Goal: Transaction & Acquisition: Purchase product/service

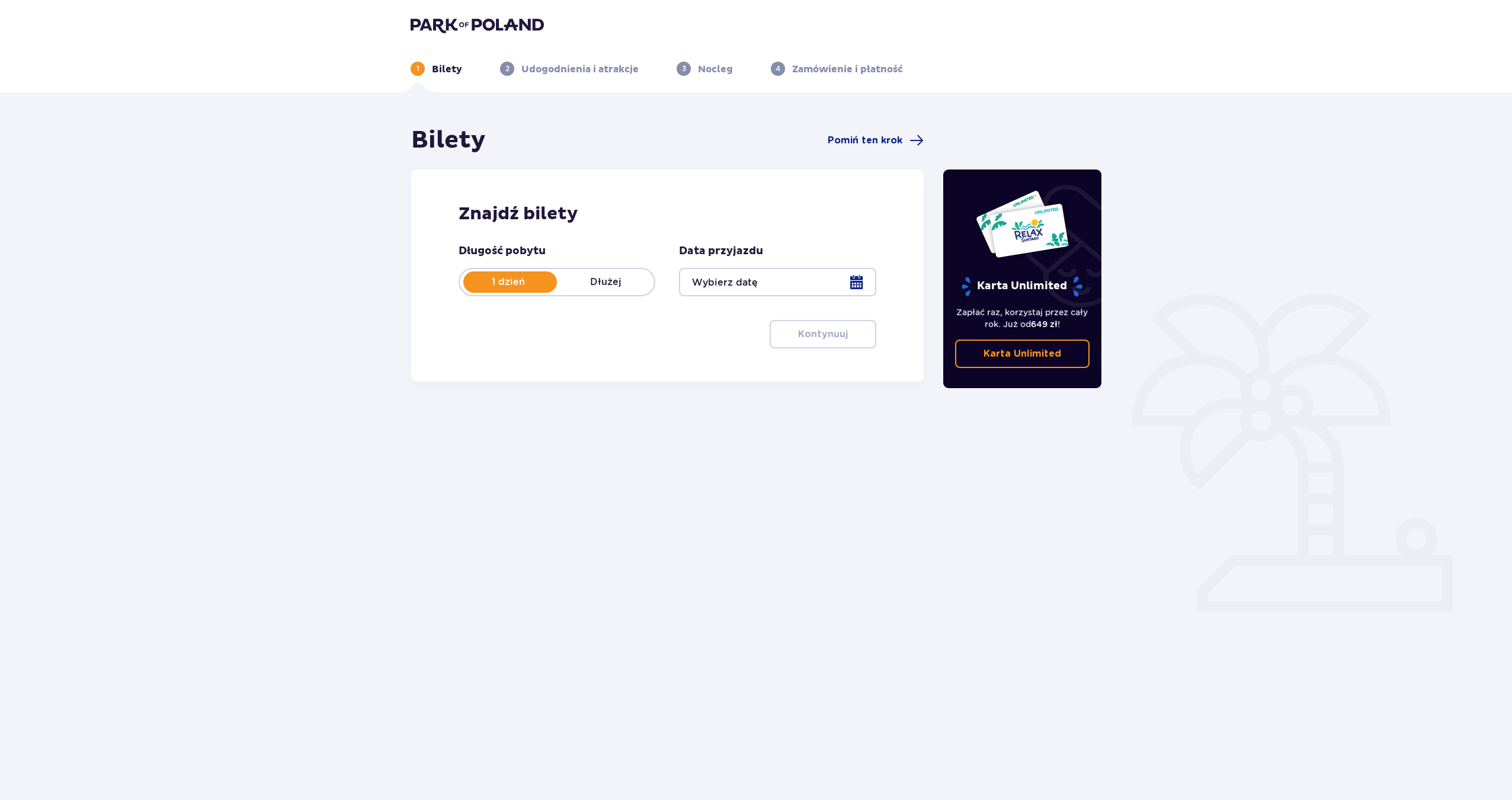
click at [775, 287] on div at bounding box center [777, 282] width 197 height 28
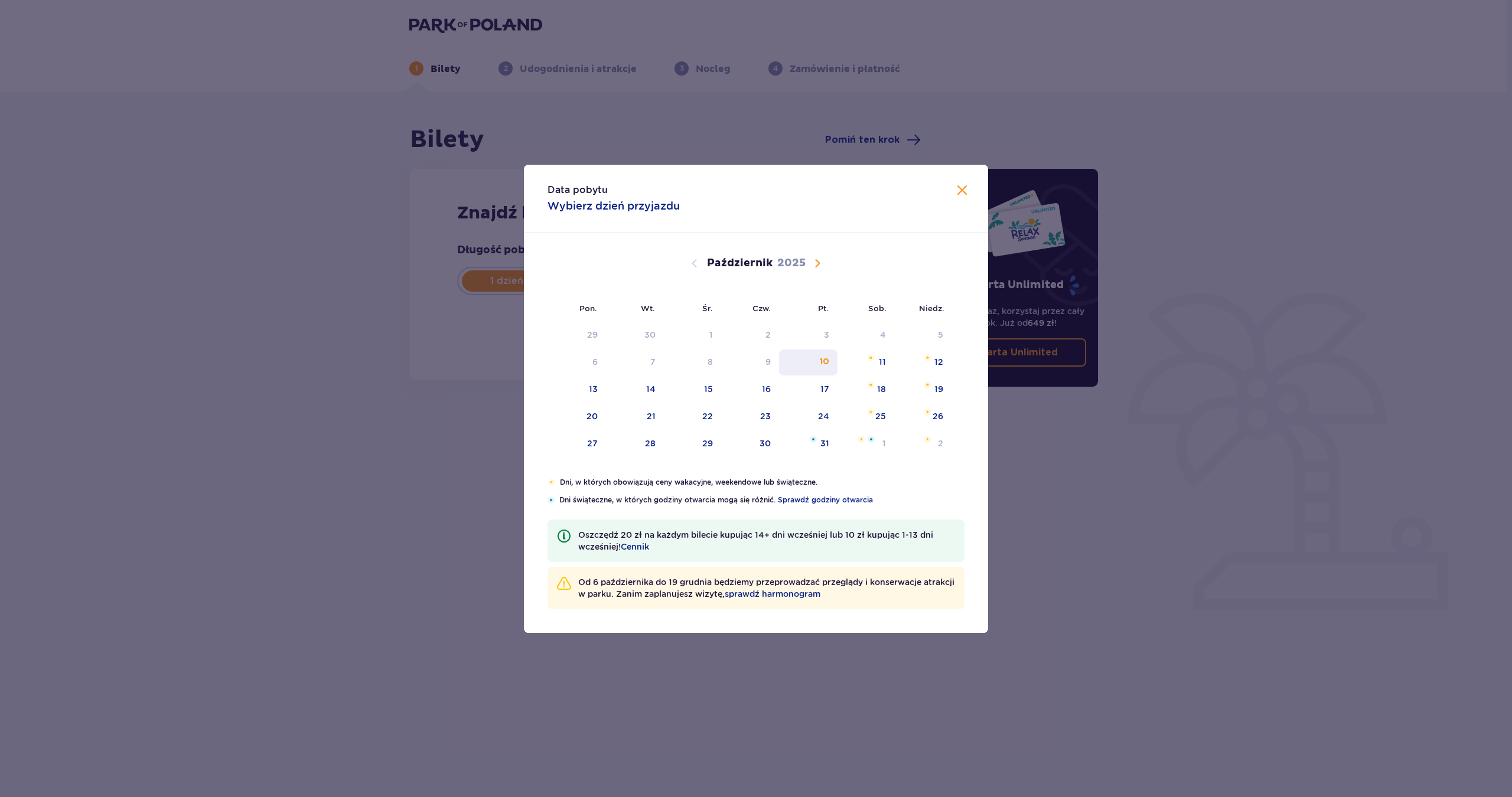
click at [817, 362] on div "10" at bounding box center [808, 362] width 58 height 26
type input "10.10.25"
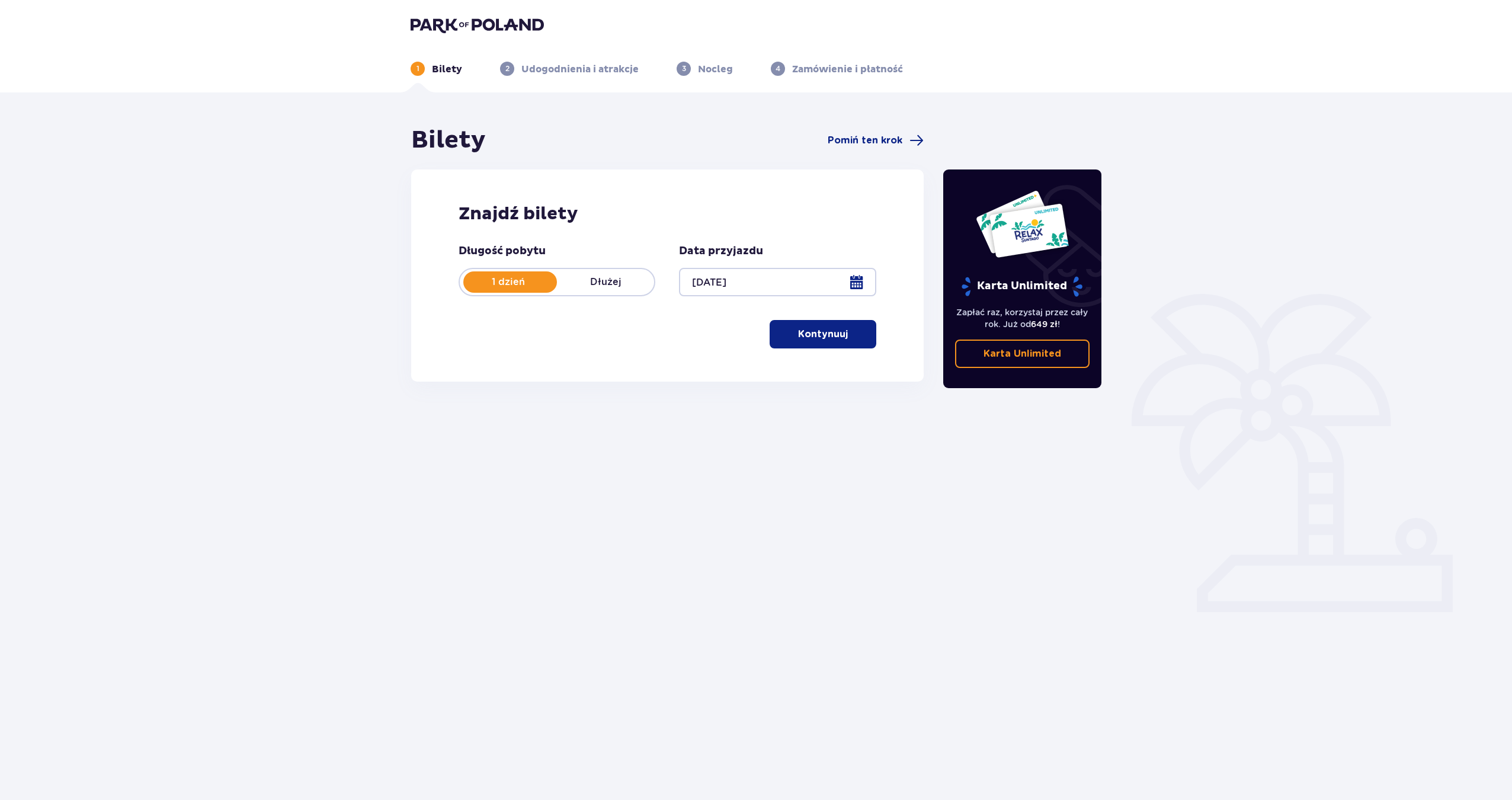
click at [1274, 441] on div "Bilety Pomiń ten krok Znajdź bilety Długość pobytu 1 dzień Dłużej Data przyjazd…" at bounding box center [756, 348] width 1512 height 511
click at [798, 337] on p "Kontynuuj" at bounding box center [823, 334] width 50 height 13
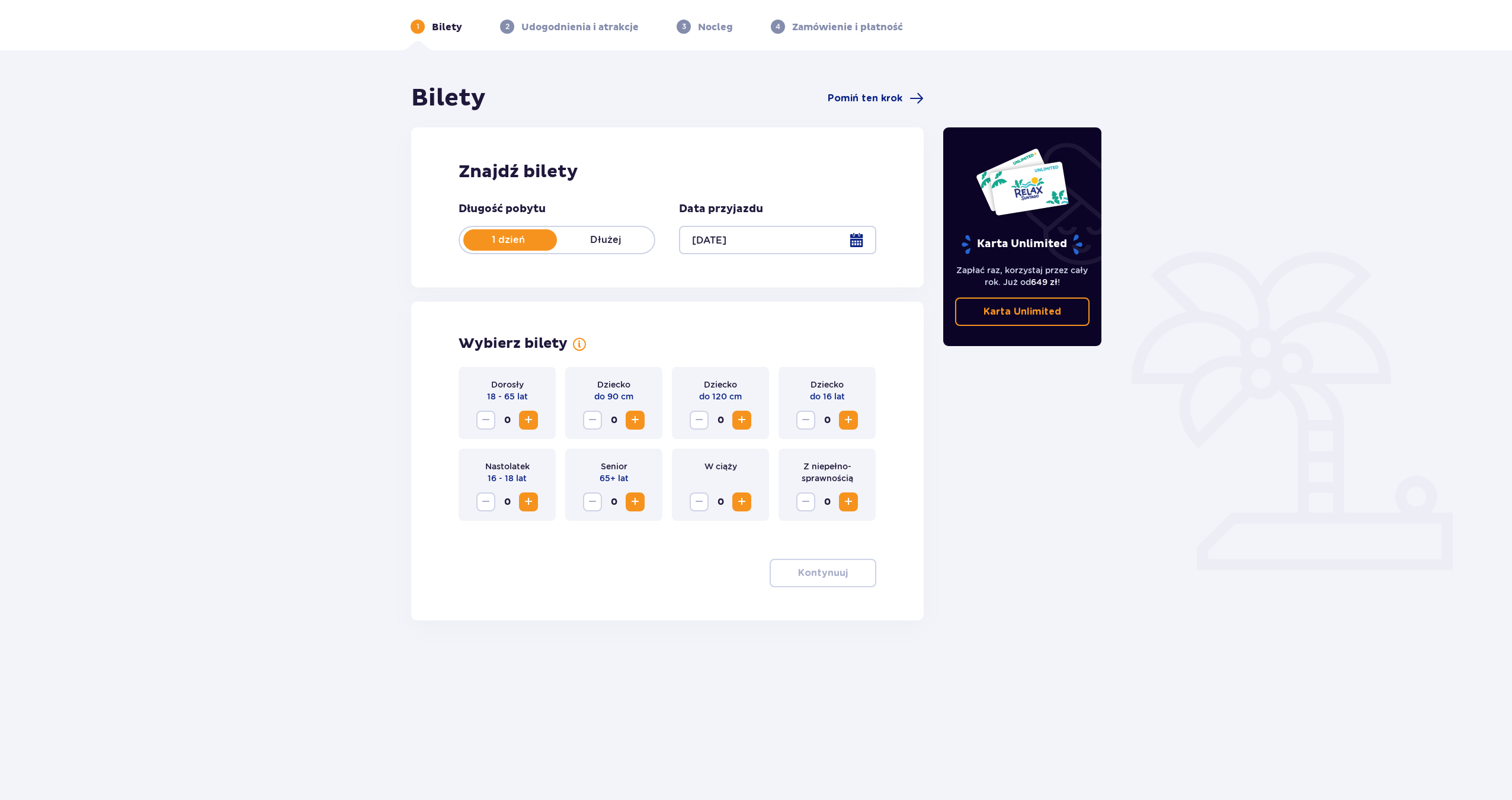
scroll to position [42, 0]
click at [853, 422] on span "Zwiększ" at bounding box center [848, 419] width 14 height 14
click at [527, 420] on span "Zwiększ" at bounding box center [528, 419] width 14 height 14
drag, startPoint x: 527, startPoint y: 420, endPoint x: 535, endPoint y: 422, distance: 8.2
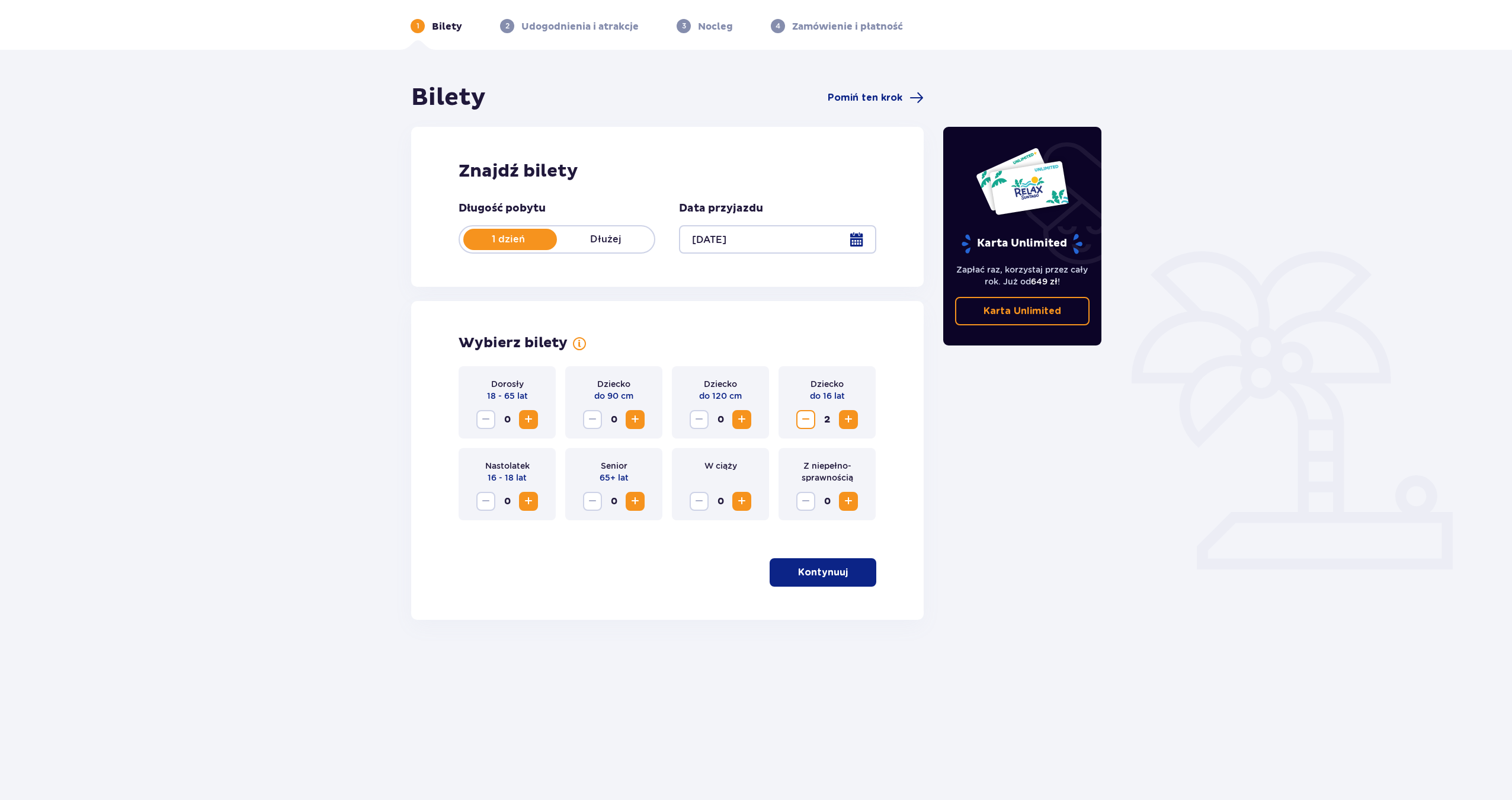
click at [527, 419] on span "Zwiększ" at bounding box center [528, 419] width 14 height 14
click at [801, 568] on p "Kontynuuj" at bounding box center [823, 572] width 50 height 13
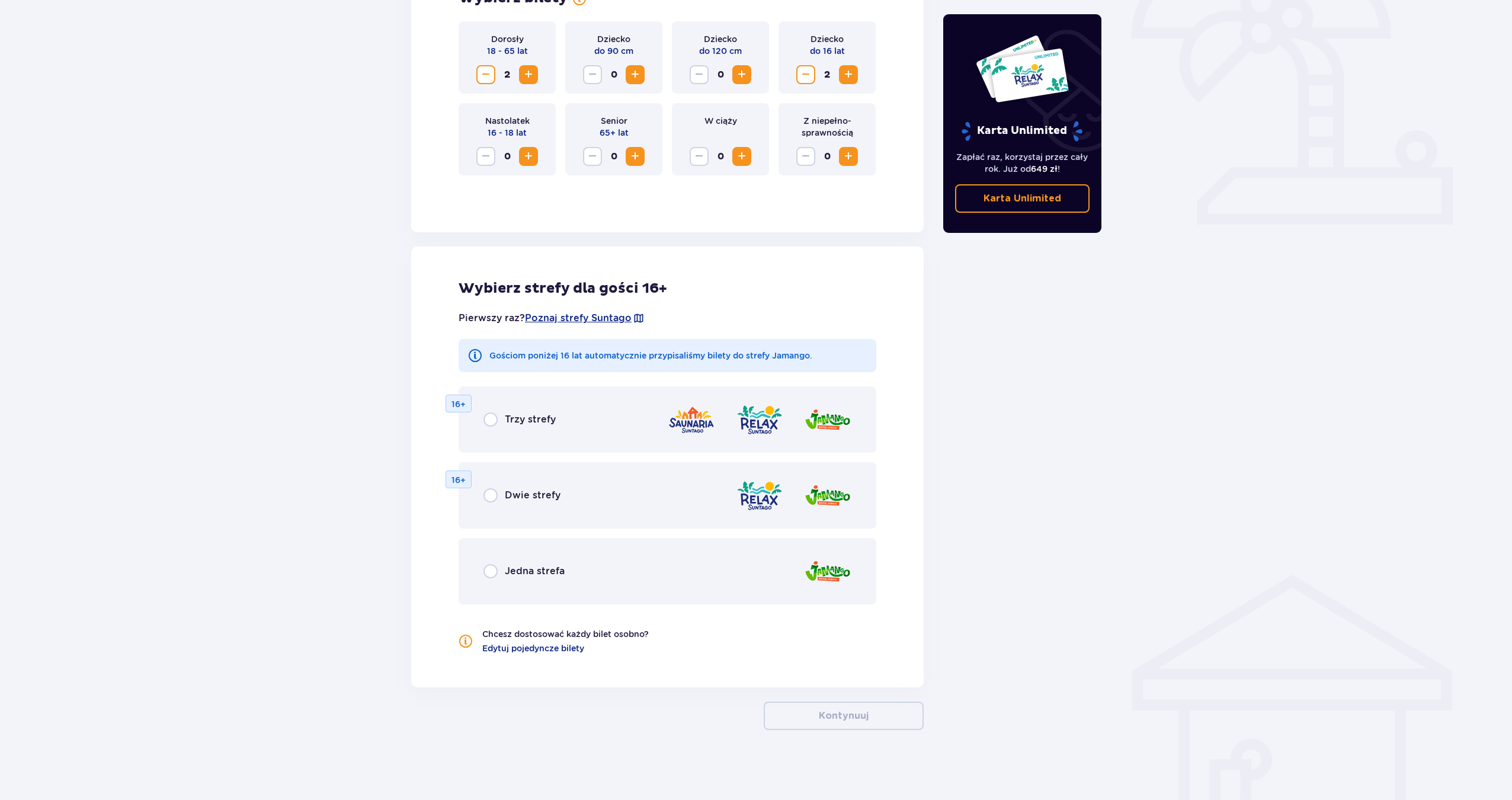
scroll to position [389, 0]
click at [579, 418] on div "Trzy strefy 16+" at bounding box center [667, 418] width 417 height 67
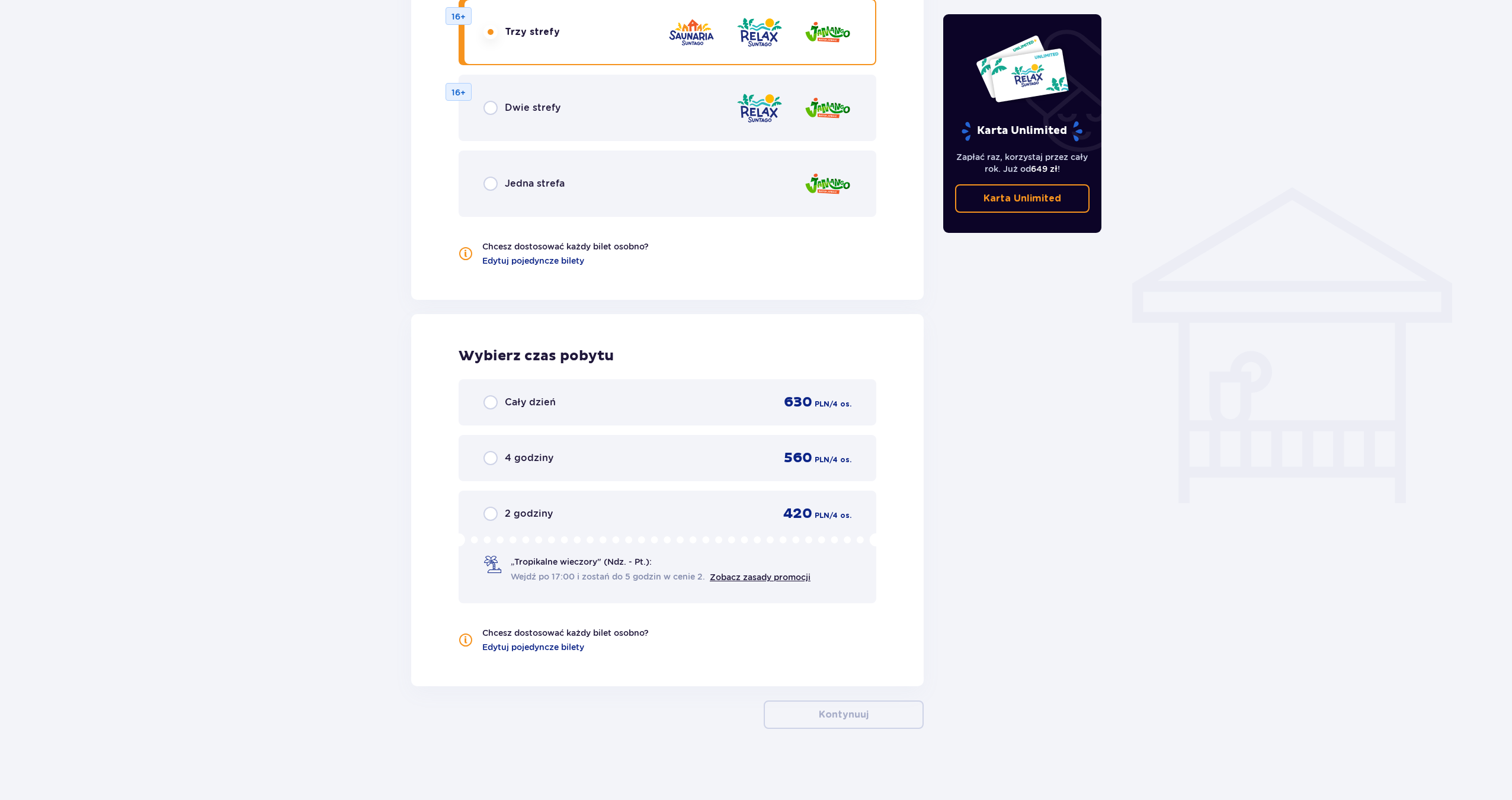
scroll to position [614, 0]
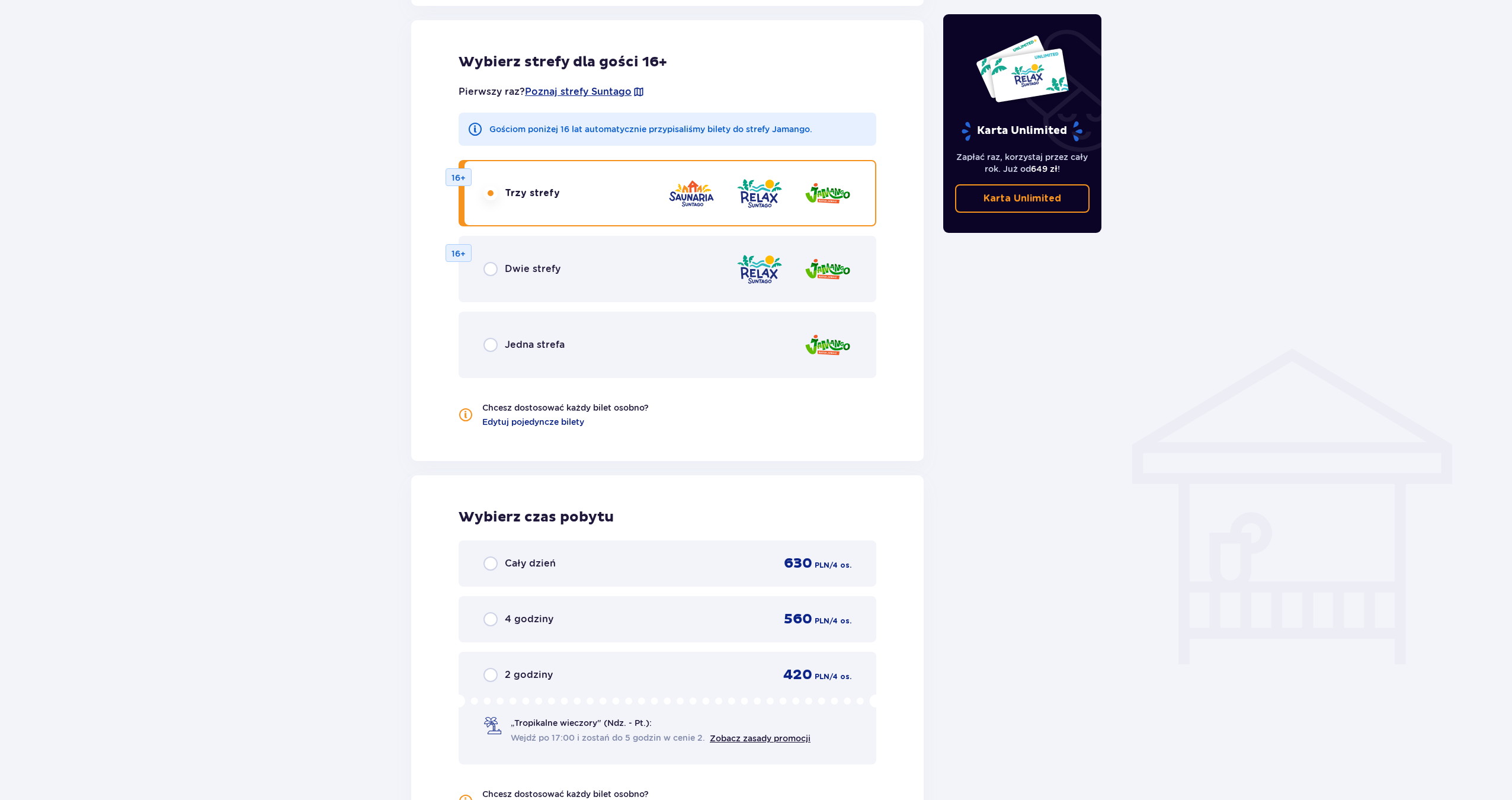
click at [617, 271] on div "Dwie strefy 16+" at bounding box center [667, 269] width 417 height 67
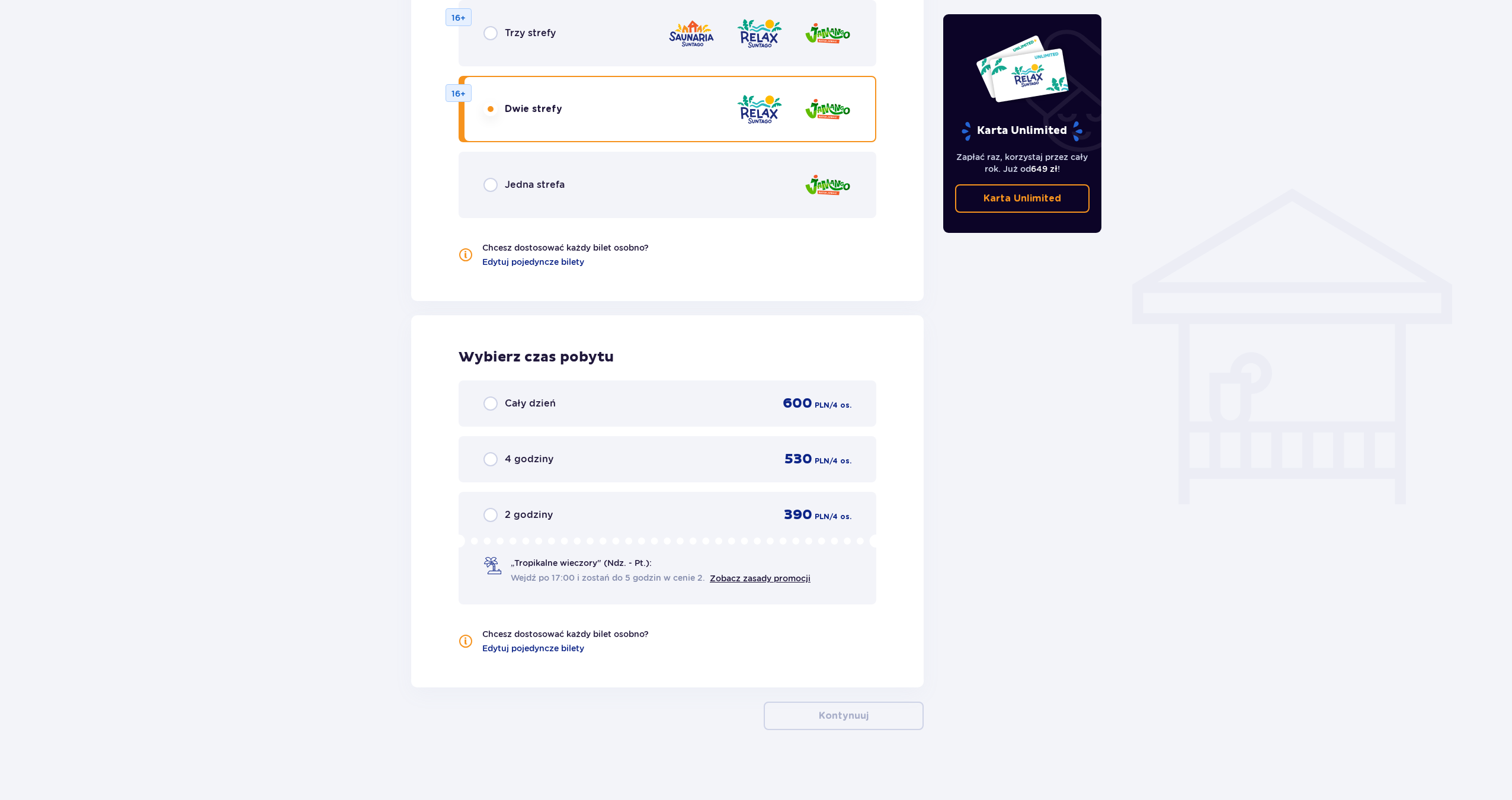
scroll to position [775, 0]
click at [601, 42] on div "Trzy strefy 16+" at bounding box center [667, 33] width 417 height 67
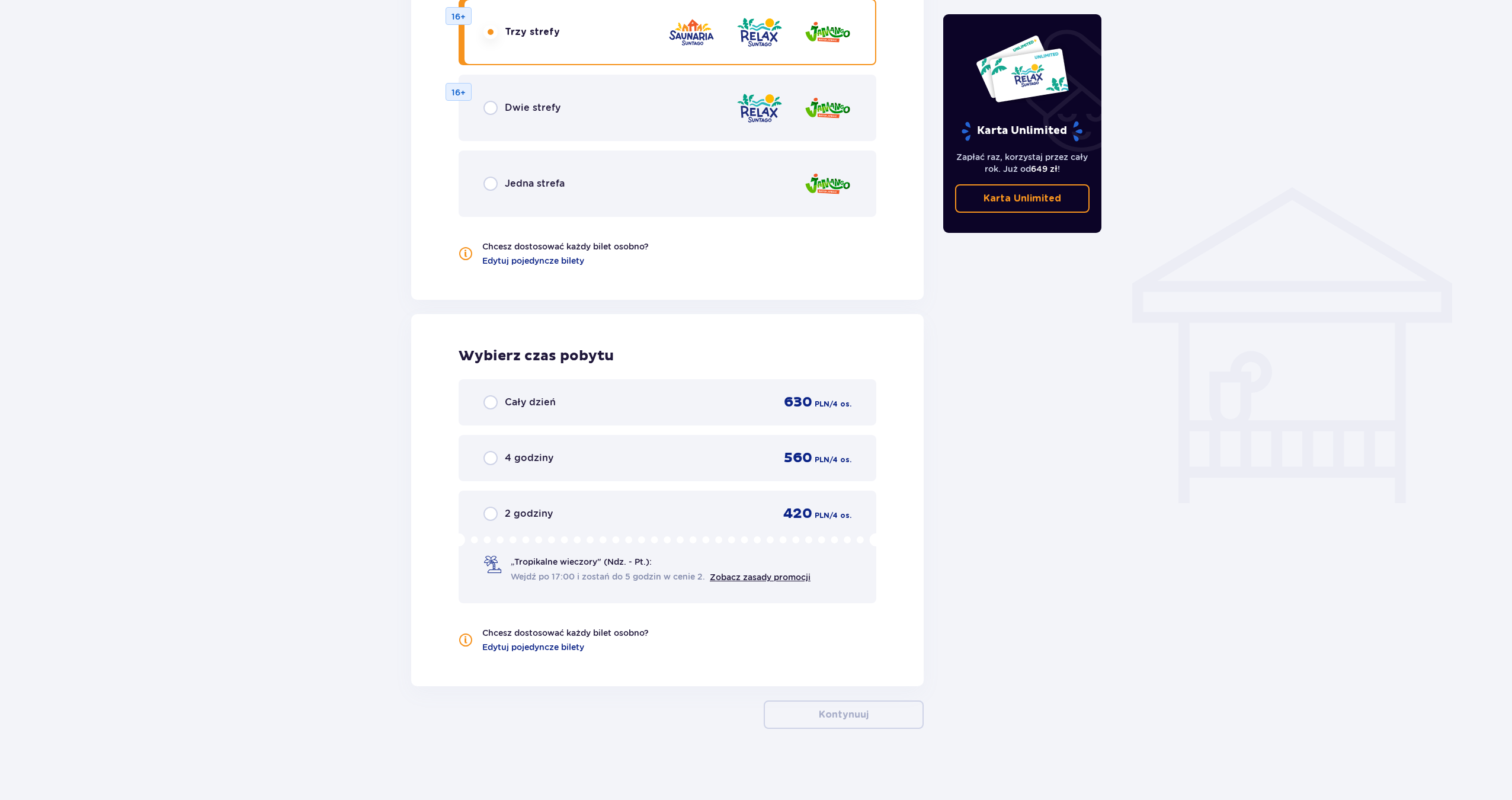
click at [594, 164] on div "Jedna strefa" at bounding box center [667, 184] width 417 height 67
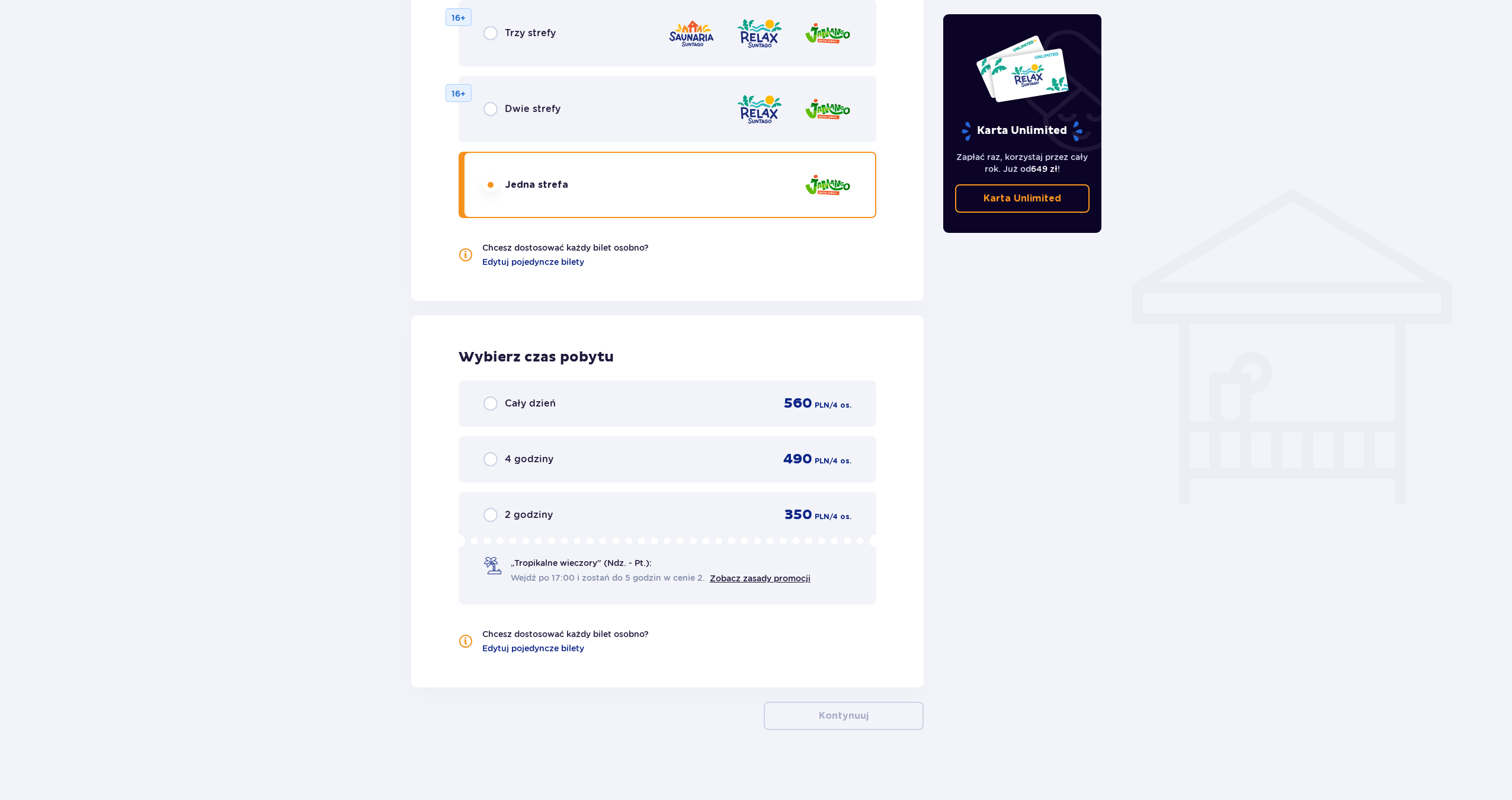
click at [605, 128] on div "Dwie strefy 16+" at bounding box center [667, 109] width 417 height 67
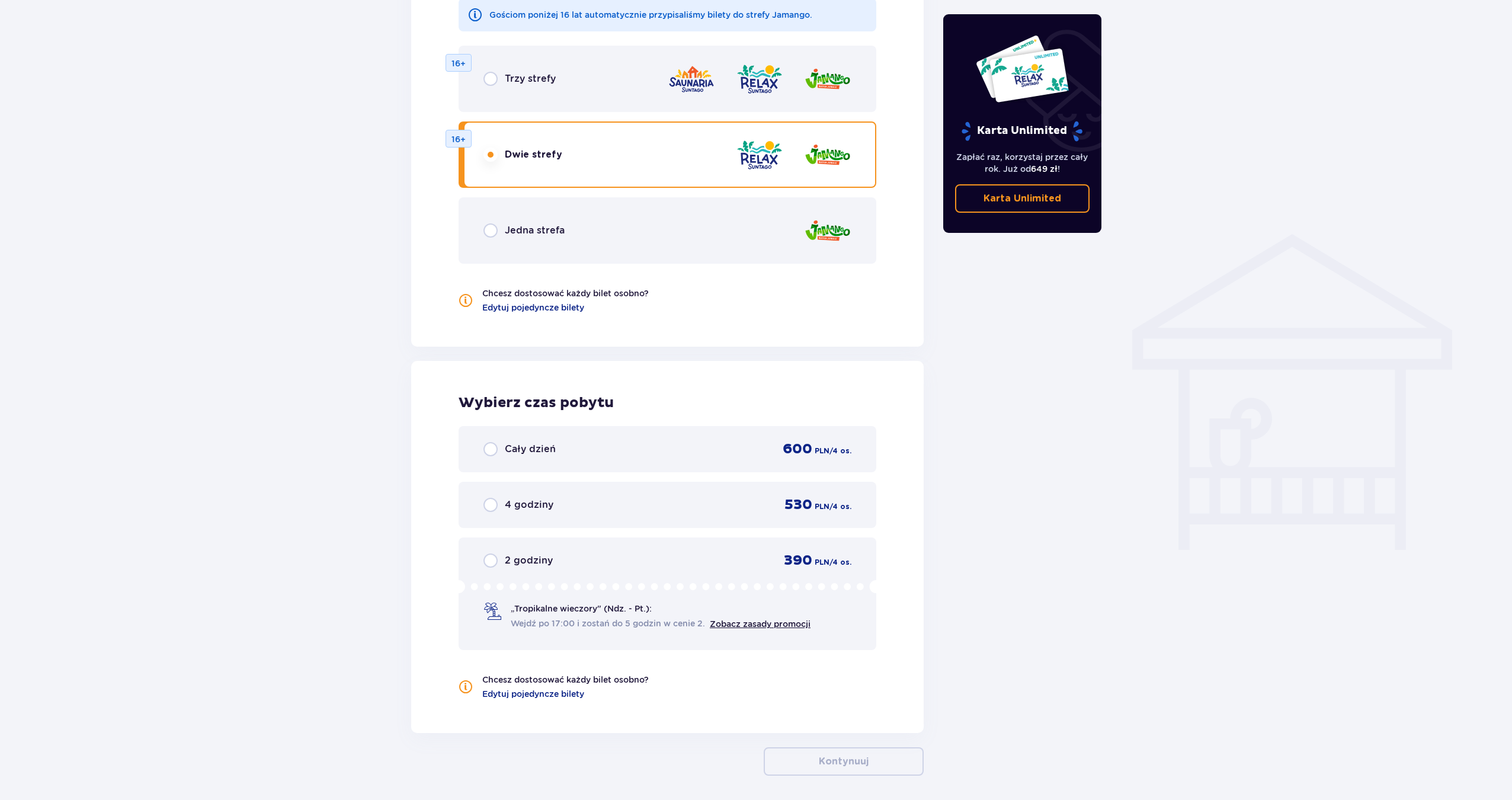
scroll to position [714, 0]
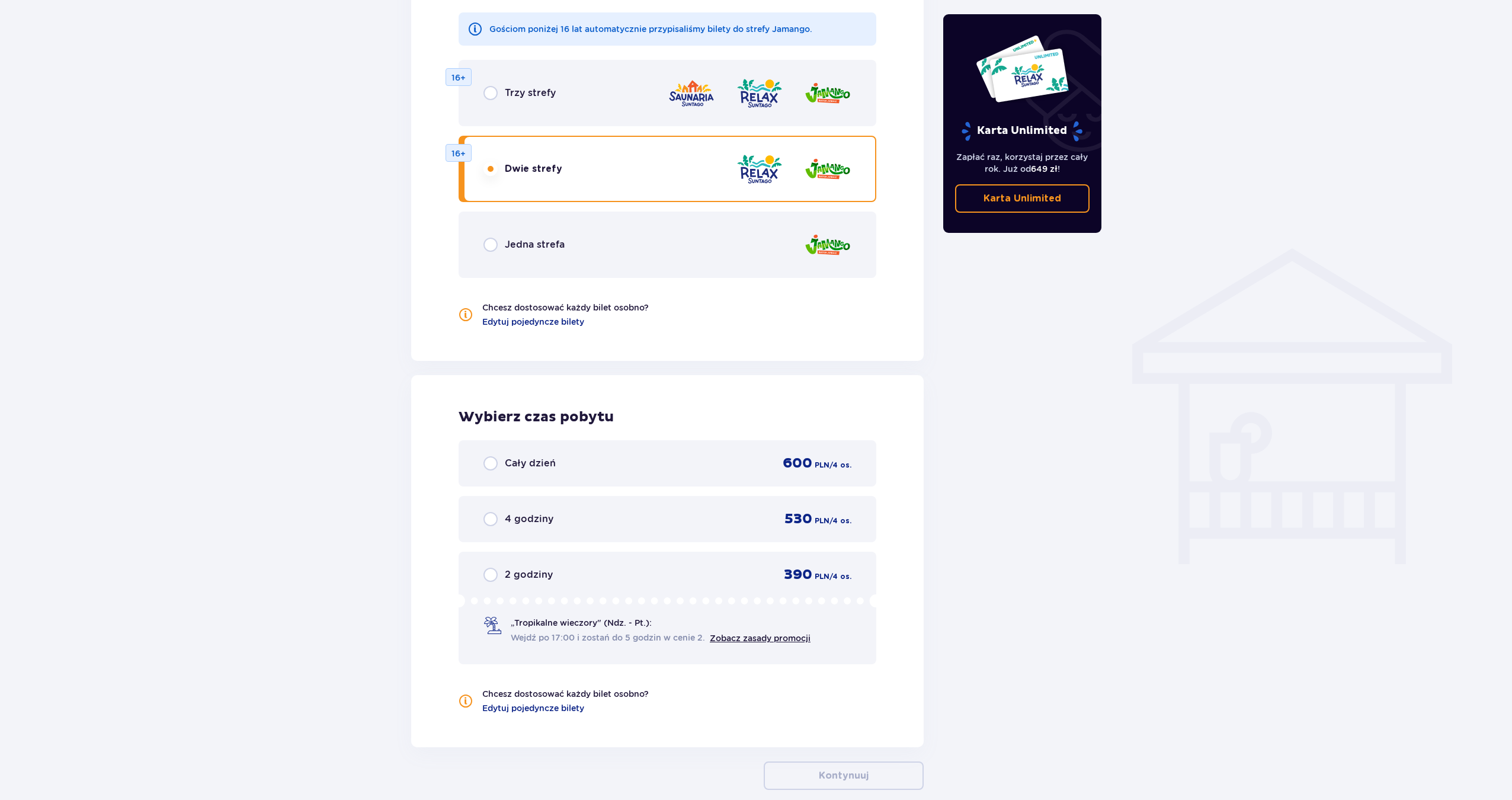
click at [540, 230] on div "Jedna strefa" at bounding box center [667, 245] width 417 height 67
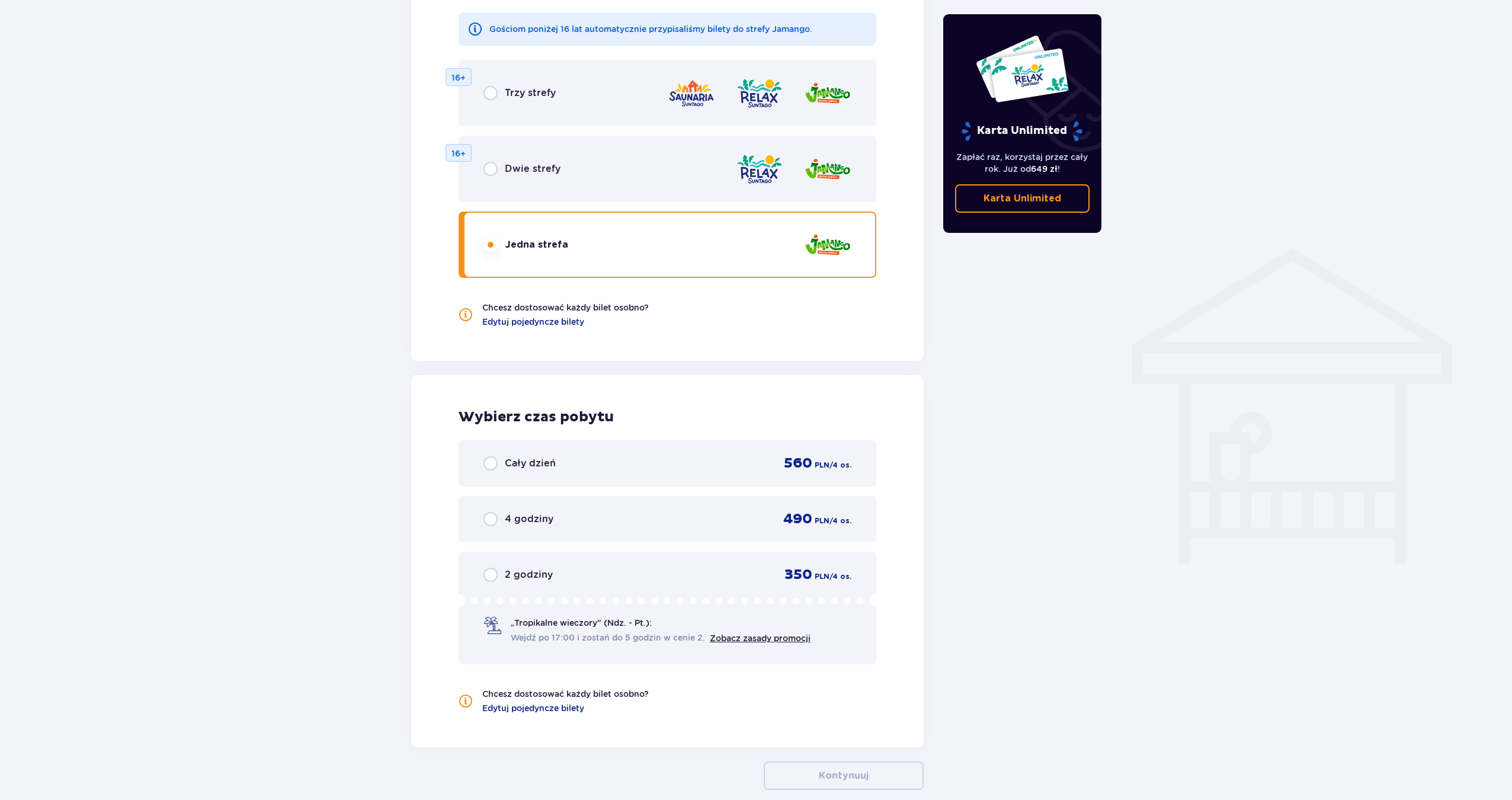
click at [557, 174] on span "Dwie strefy" at bounding box center [532, 169] width 55 height 13
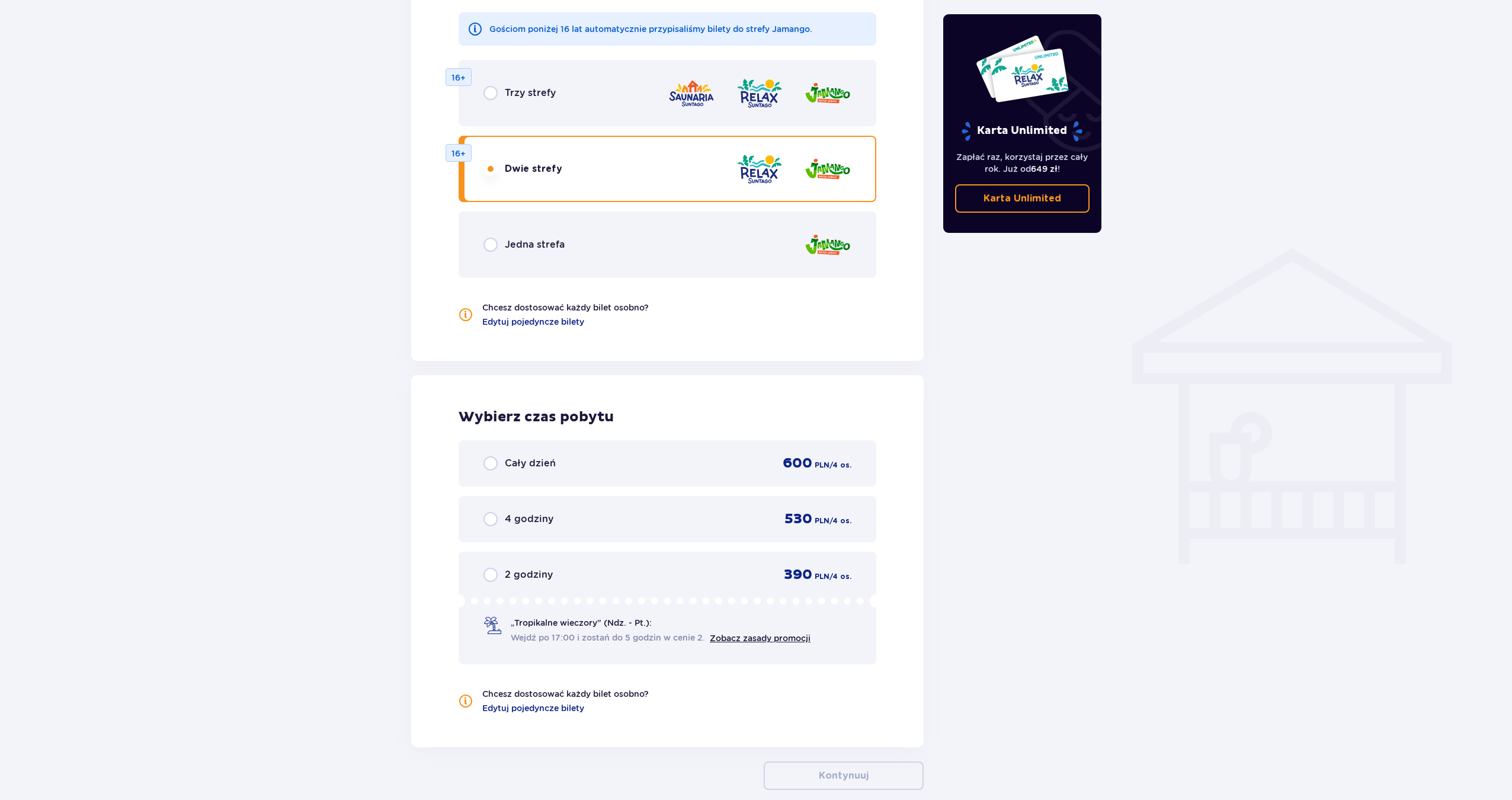
click at [688, 104] on img at bounding box center [692, 94] width 47 height 34
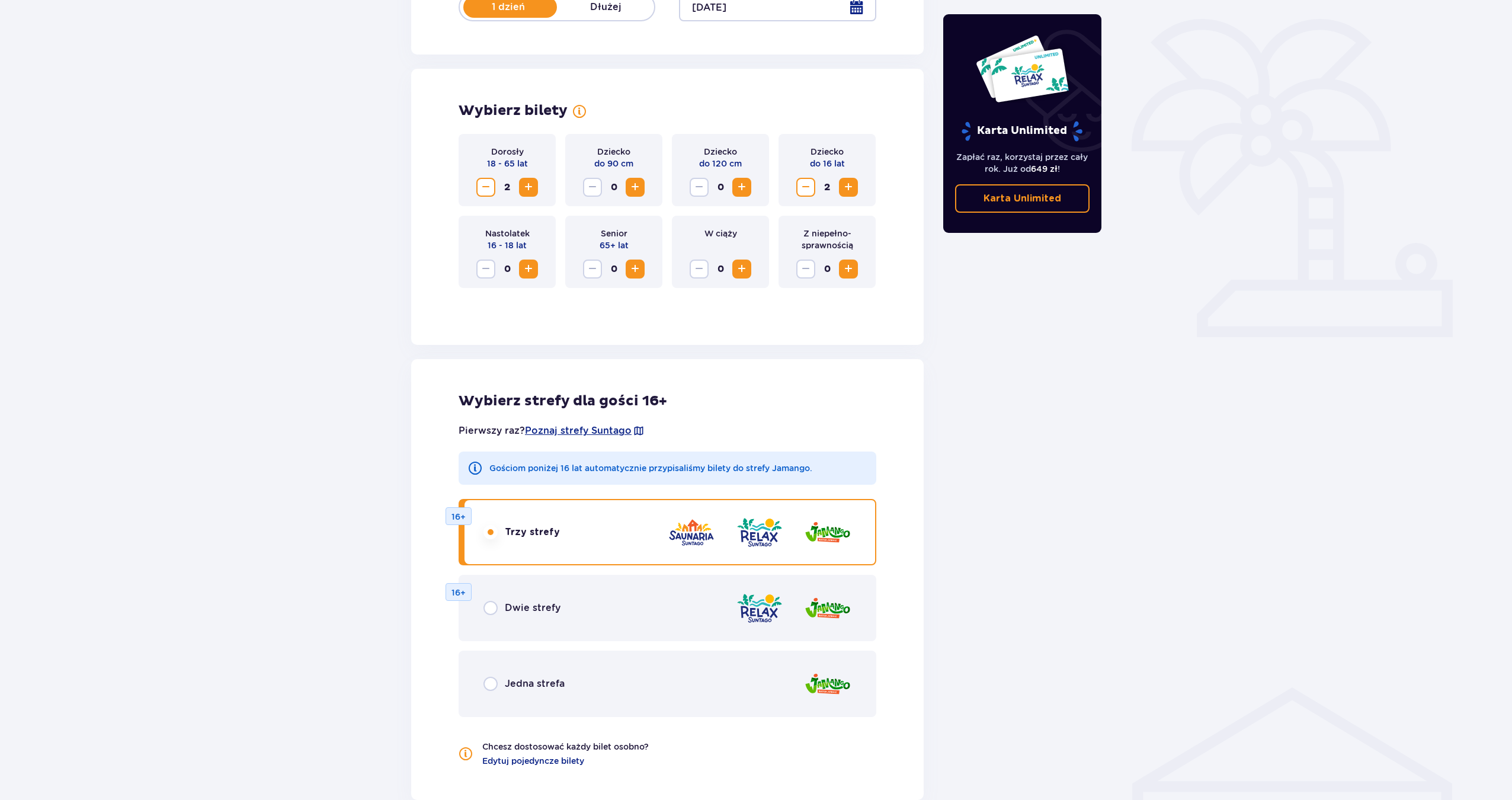
scroll to position [0, 0]
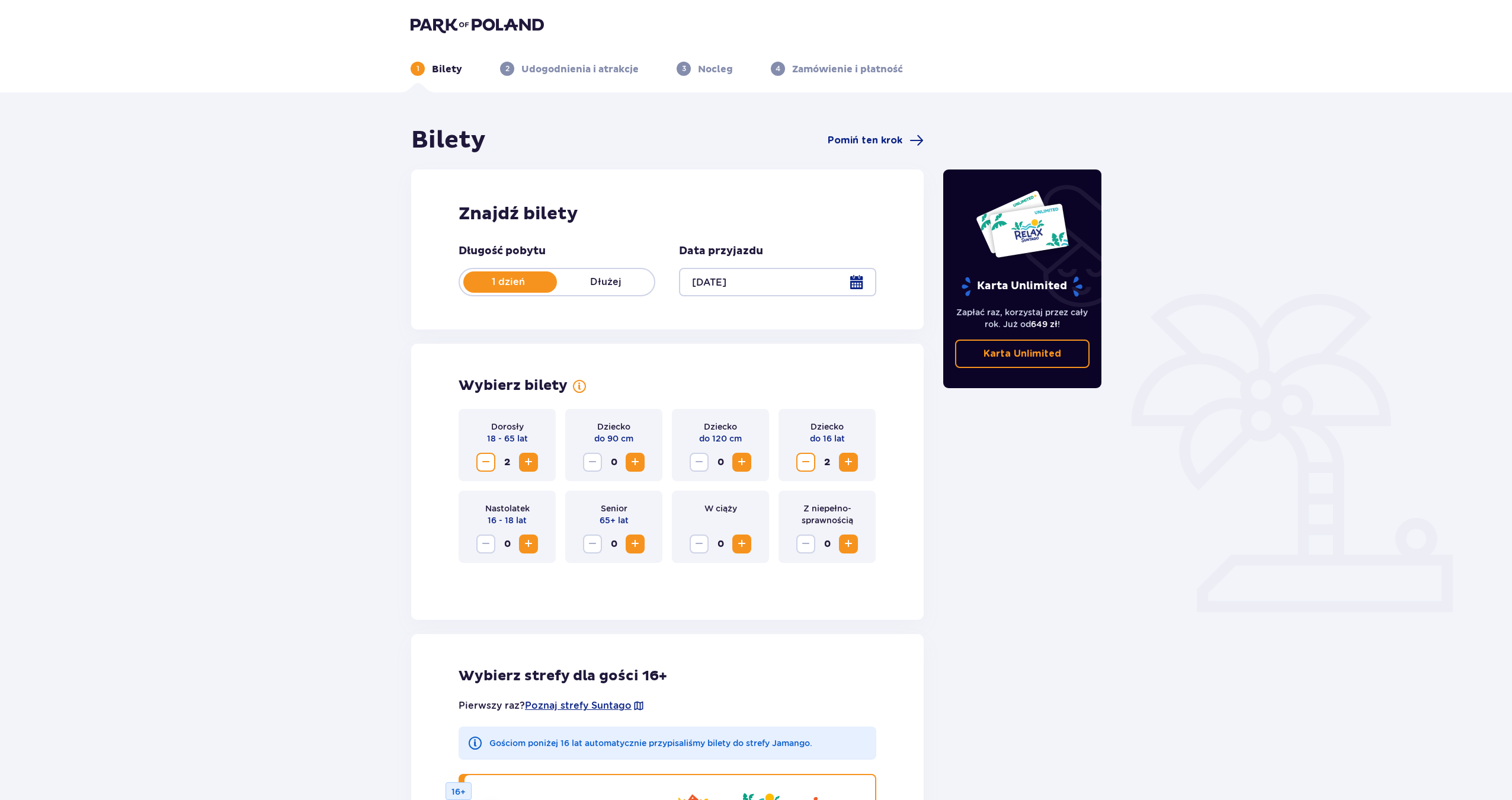
click at [425, 76] on span "1" at bounding box center [417, 68] width 14 height 14
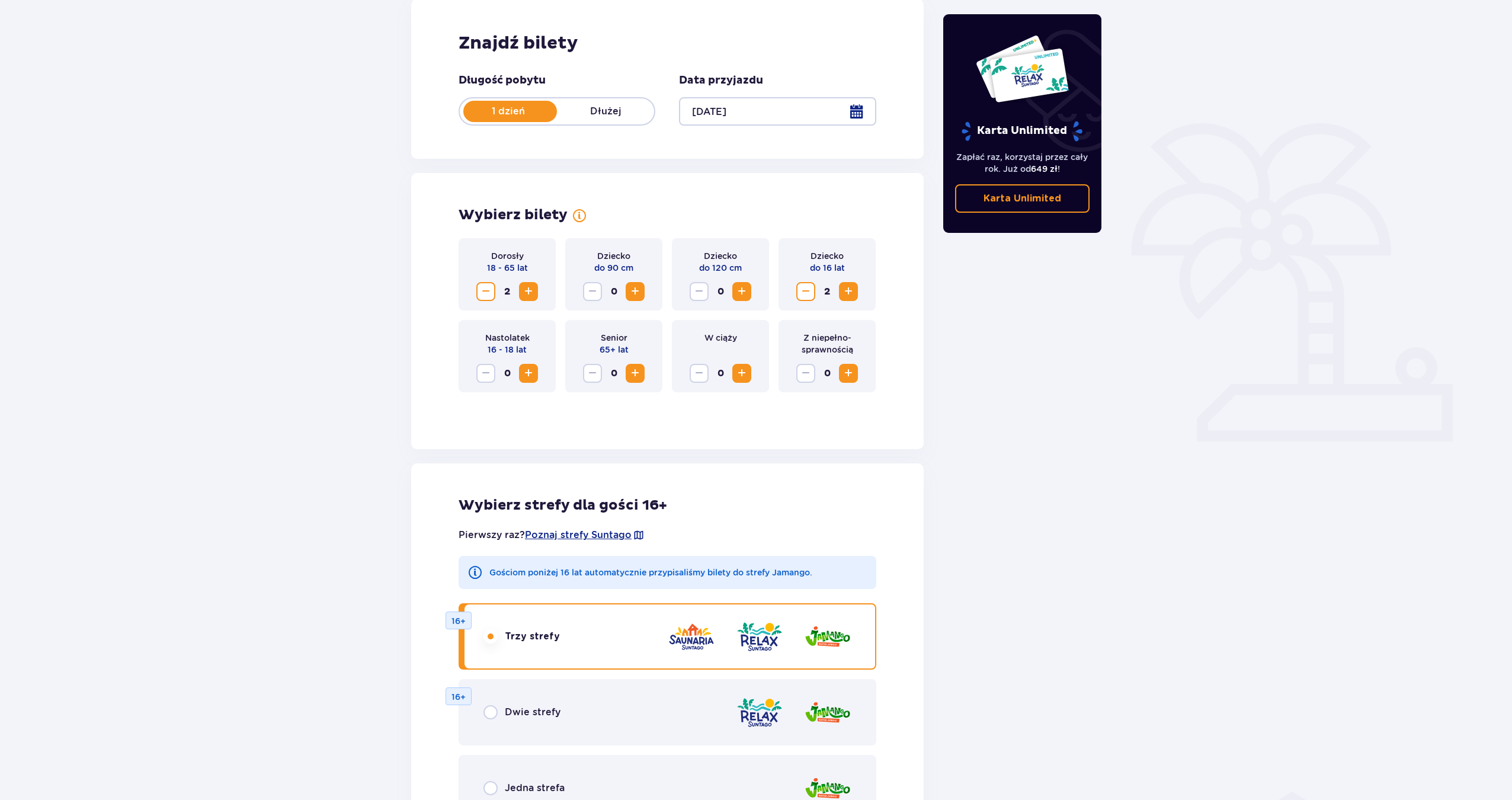
scroll to position [775, 0]
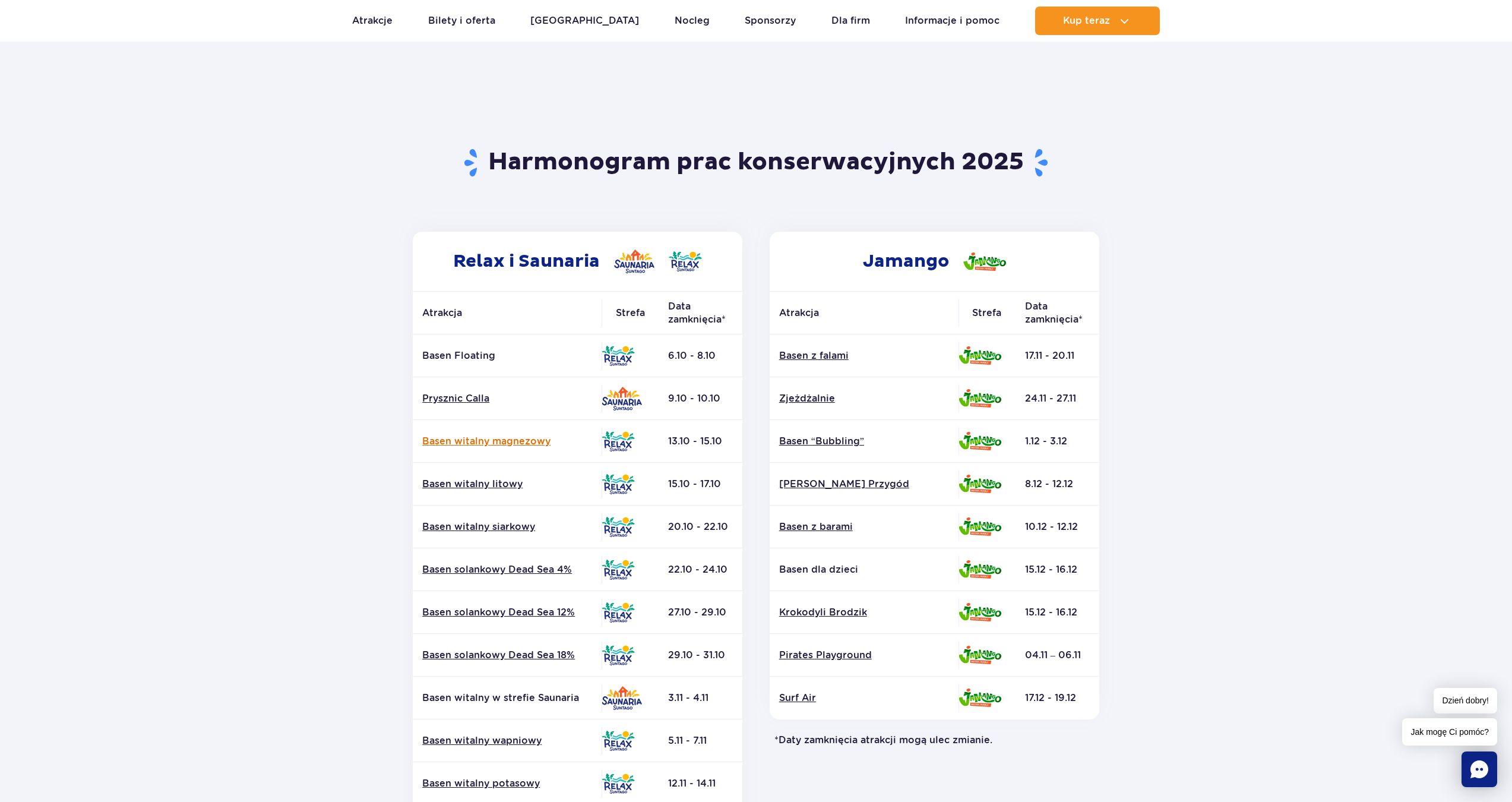
scroll to position [116, 0]
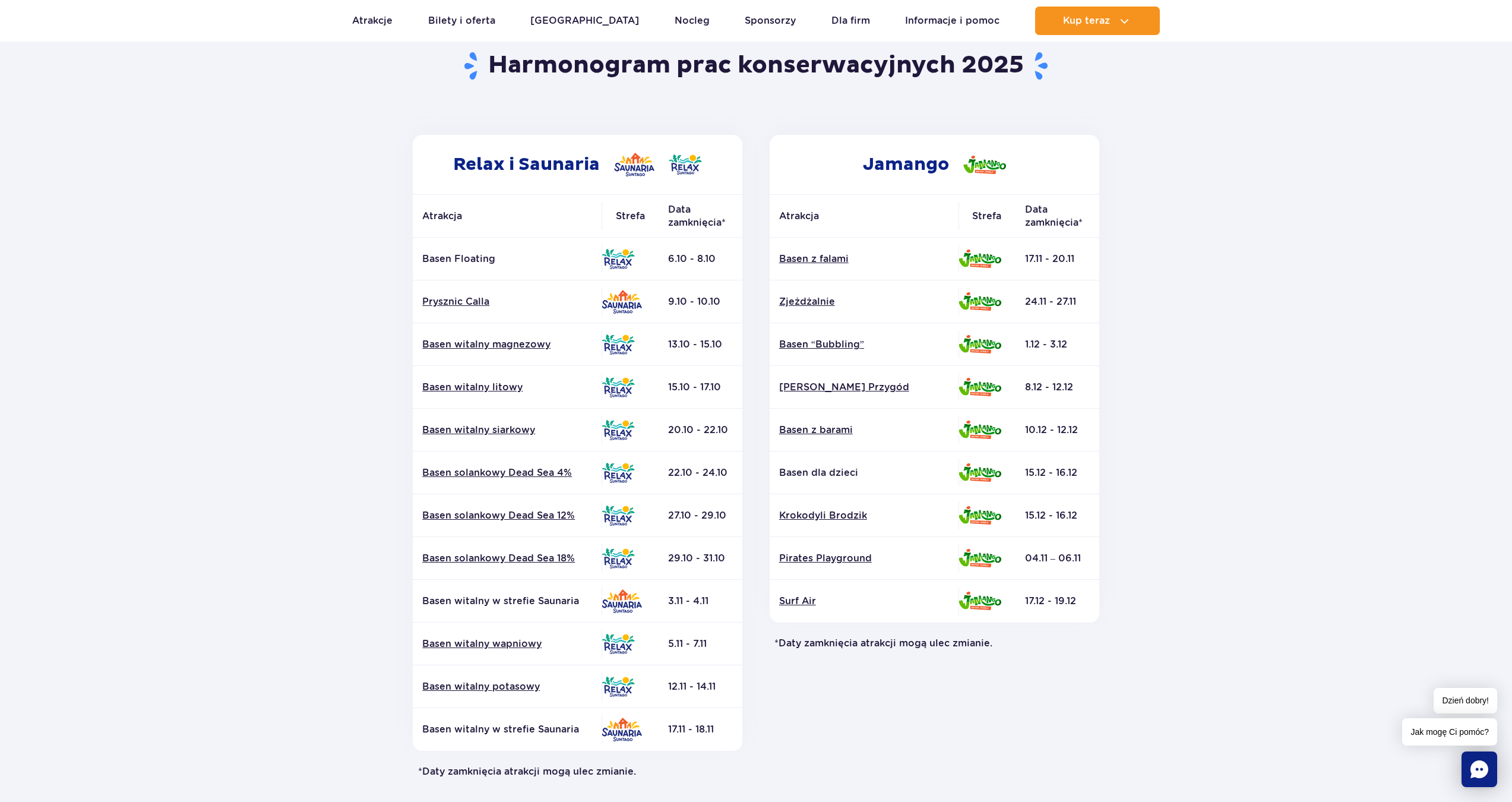
drag, startPoint x: 713, startPoint y: 261, endPoint x: 680, endPoint y: 268, distance: 33.7
click at [680, 265] on td "6.10 - 8.10" at bounding box center [700, 259] width 84 height 42
drag, startPoint x: 720, startPoint y: 389, endPoint x: 669, endPoint y: 388, distance: 51.0
click at [669, 388] on td "15.10 - 17.10" at bounding box center [700, 388] width 84 height 42
click at [760, 127] on header "Powrót do strony głównej Harmonogram prac konserwacyjnych 2025" at bounding box center [756, 73] width 696 height 122
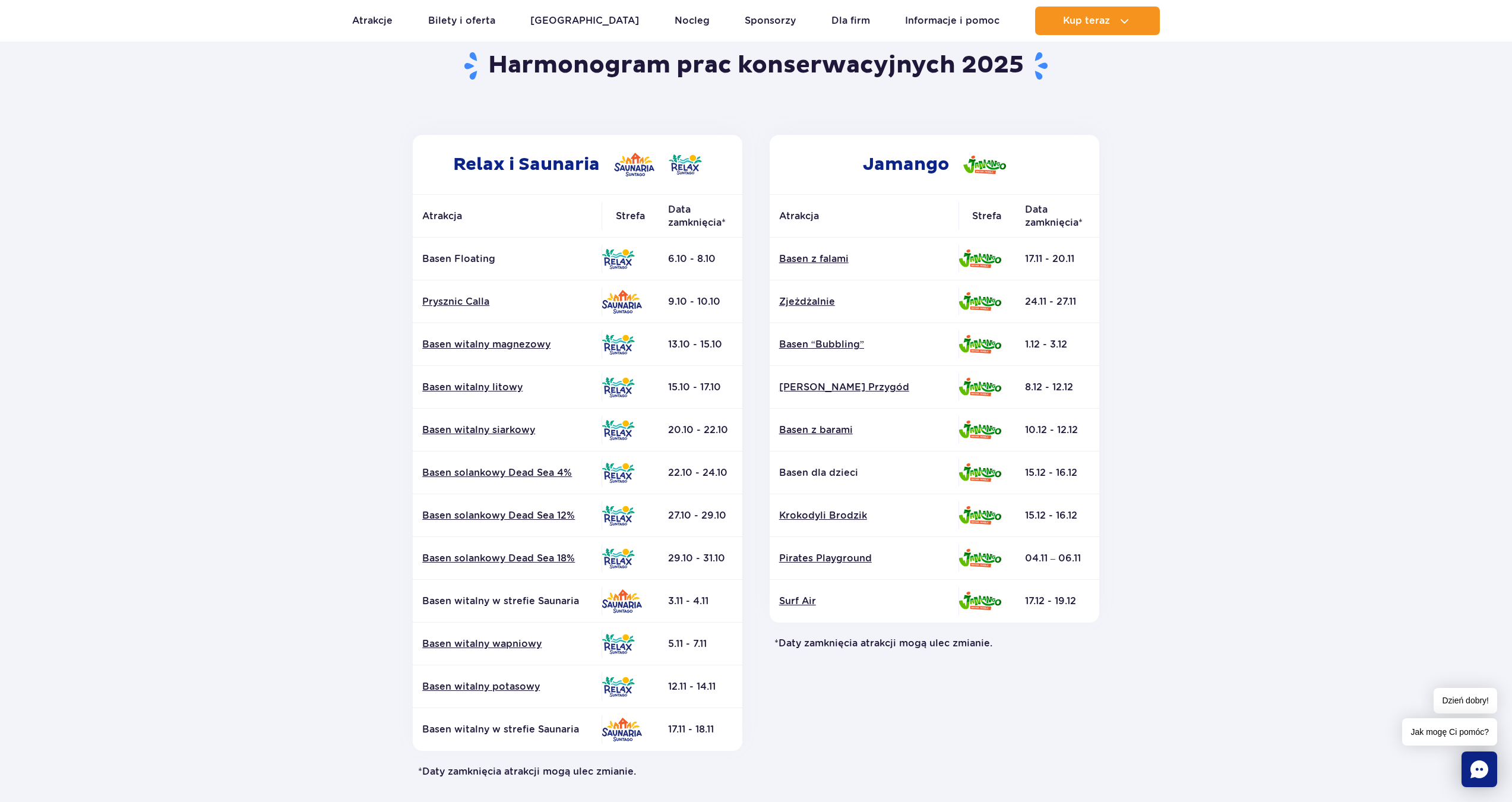
scroll to position [0, 0]
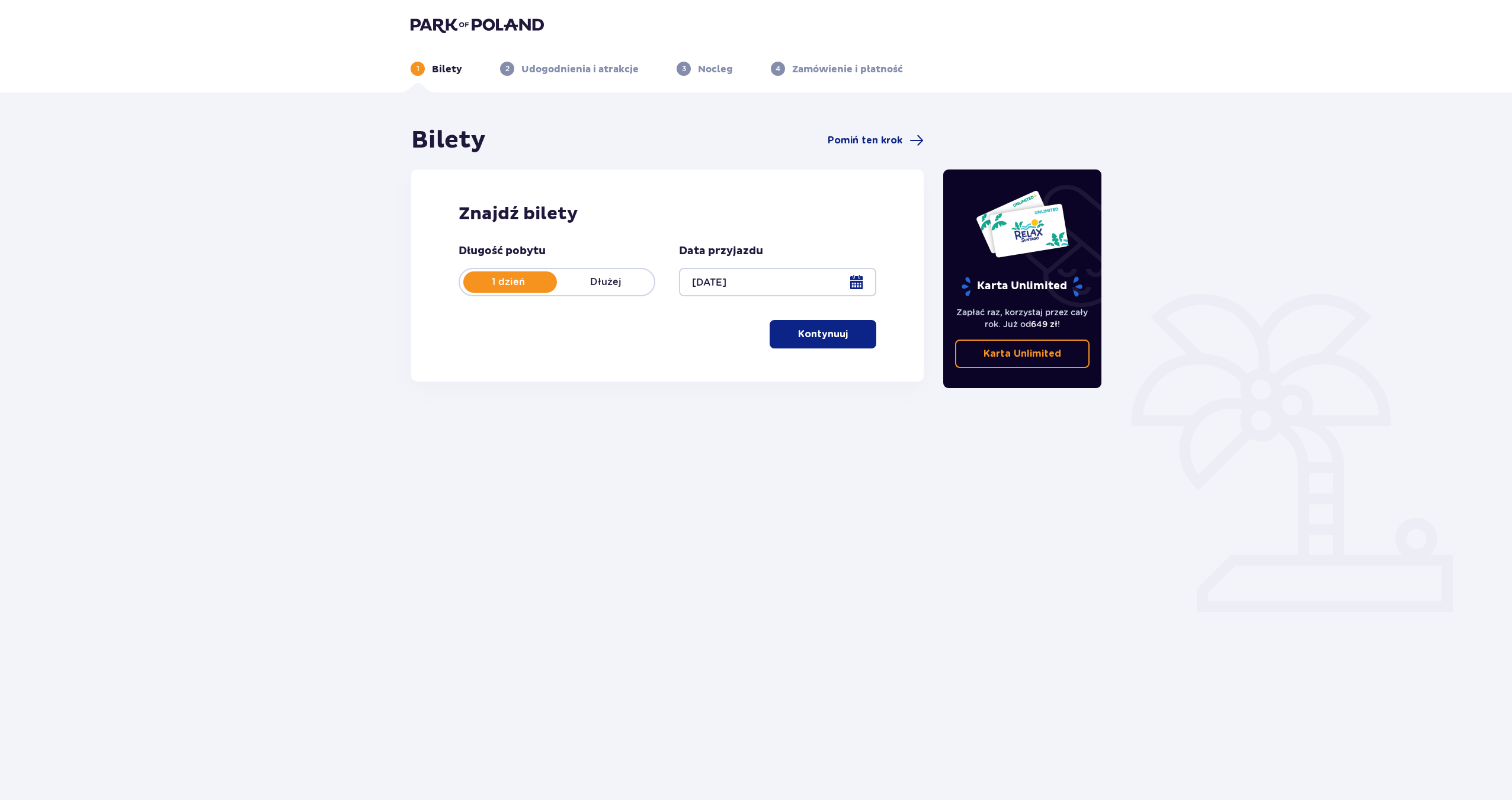
click at [799, 319] on div "Długość pobytu 1 dzień Dłużej Data przyjazdu 11.10.25 Kontynuuj Przejdź do konf…" at bounding box center [667, 296] width 417 height 104
click at [802, 334] on p "Kontynuuj" at bounding box center [823, 334] width 50 height 13
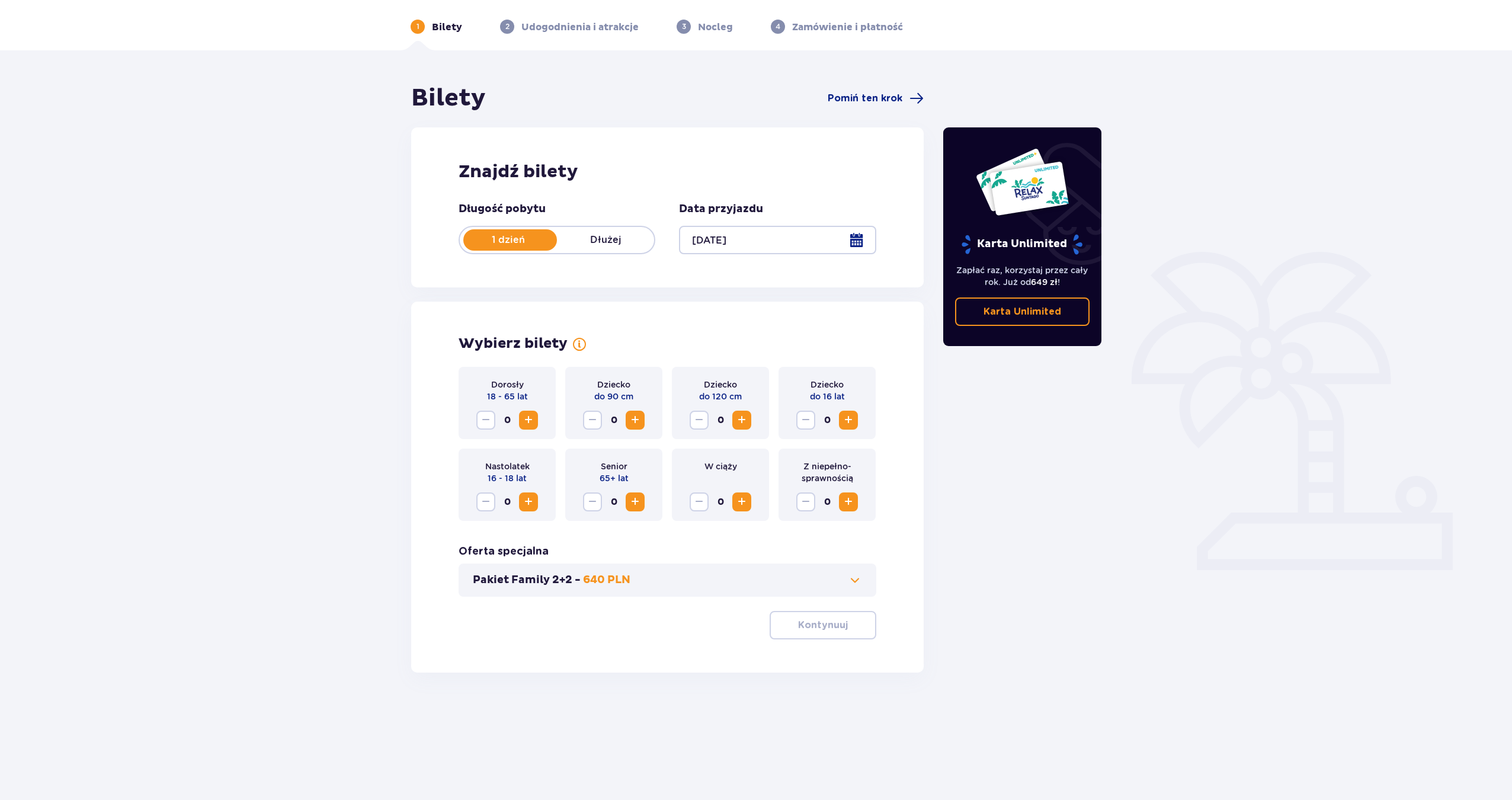
scroll to position [42, 0]
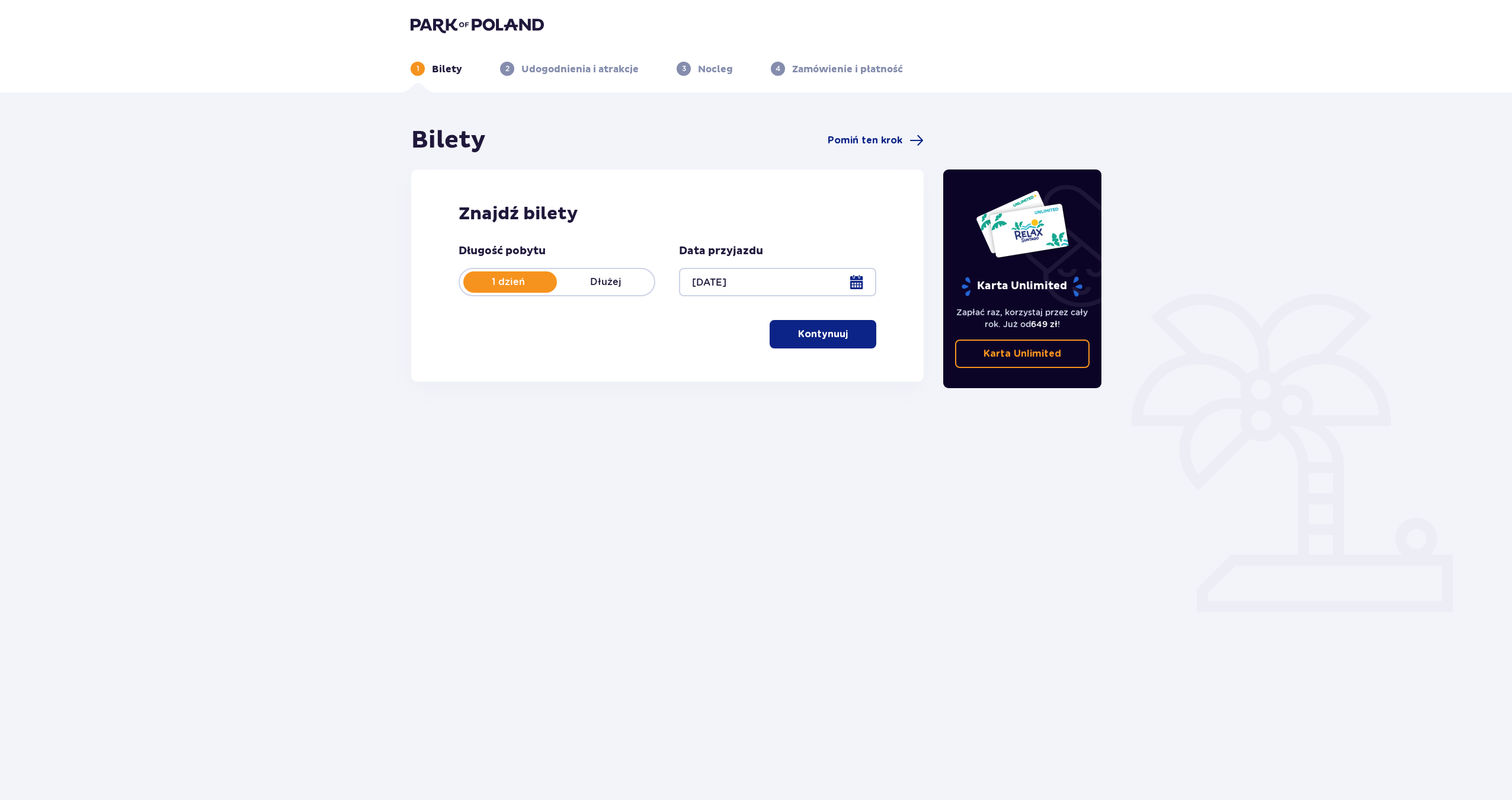
click at [813, 339] on p "Kontynuuj" at bounding box center [823, 334] width 50 height 13
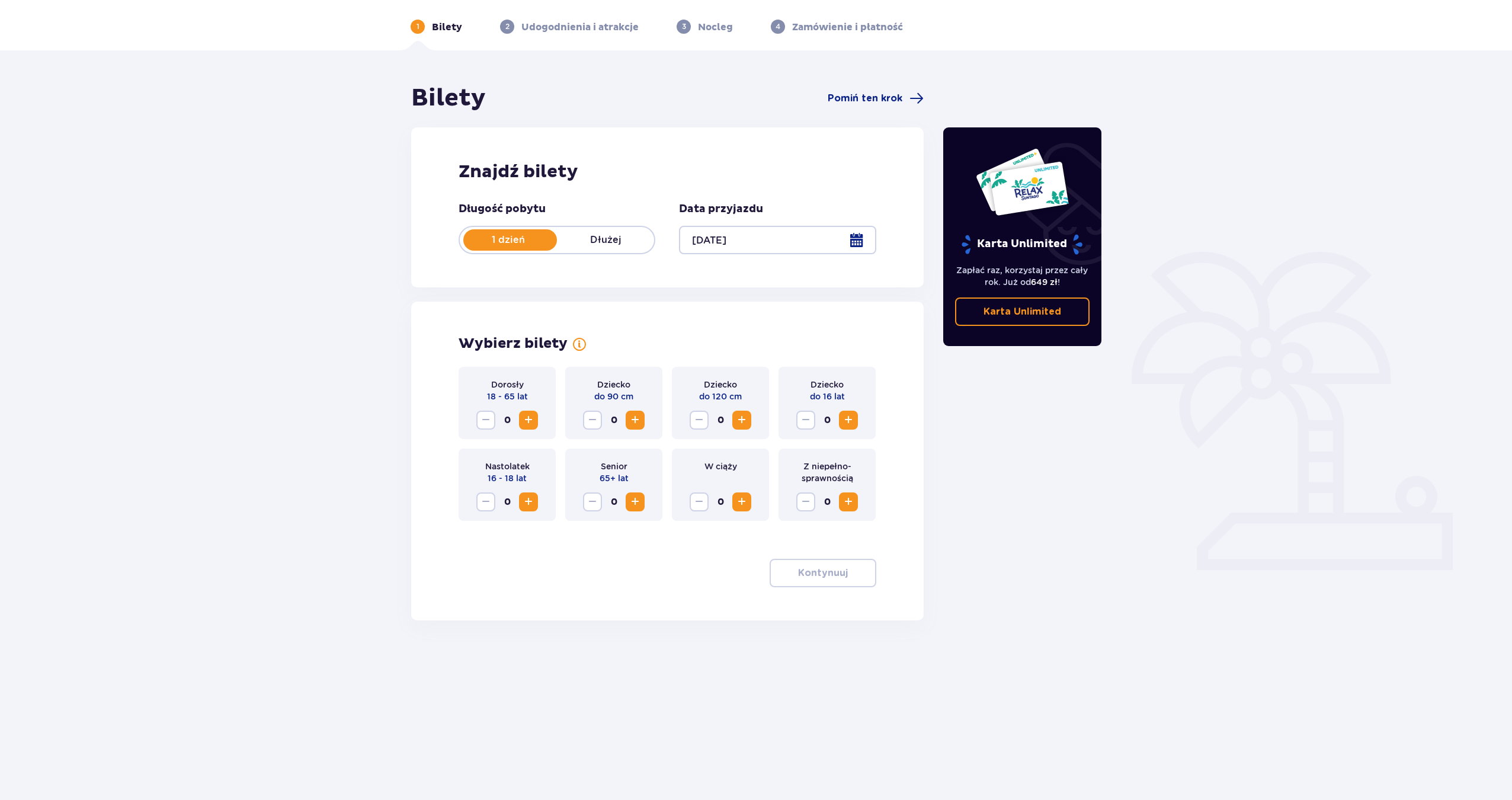
scroll to position [42, 0]
click at [771, 241] on div at bounding box center [777, 239] width 197 height 28
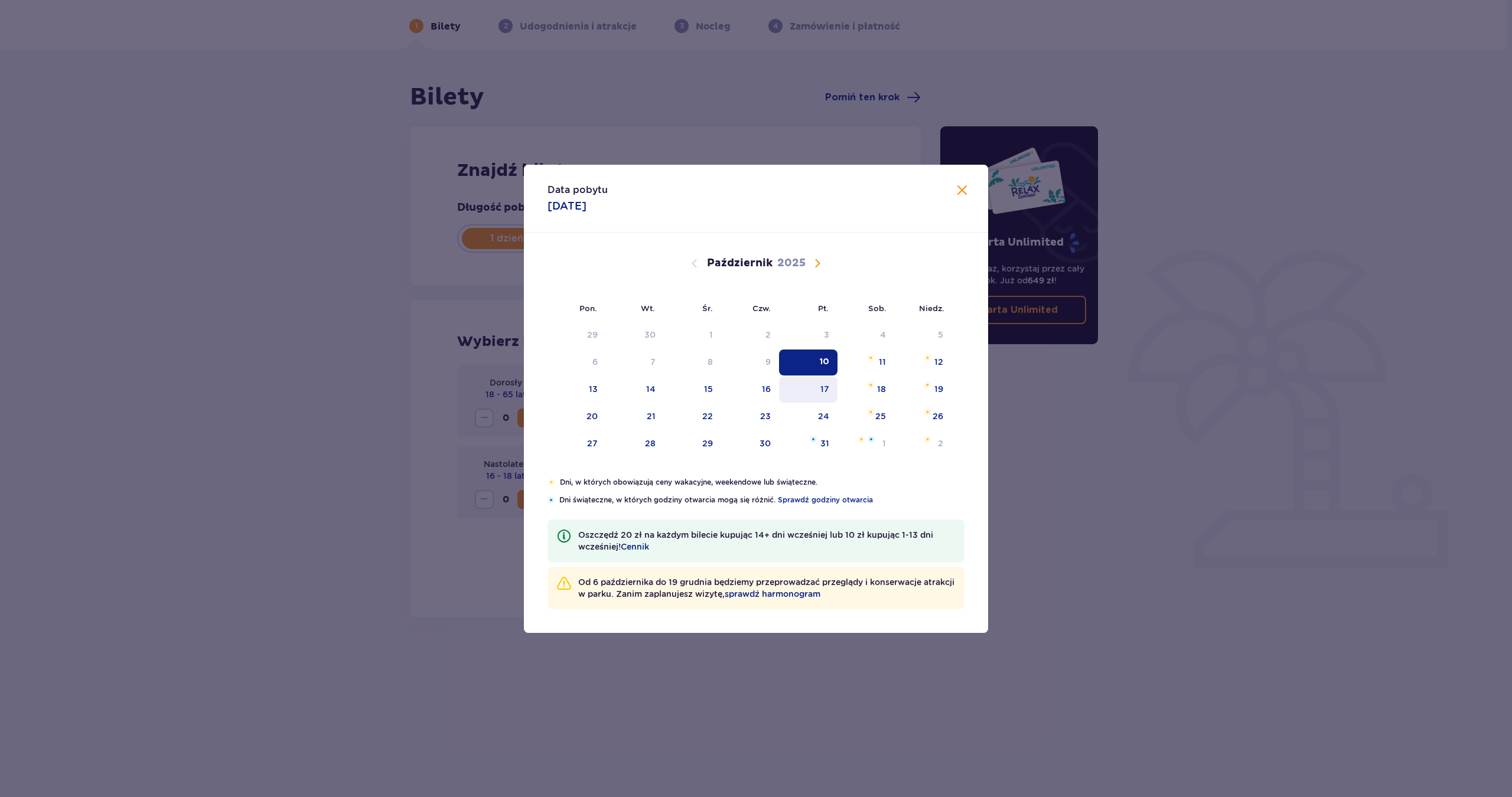
click at [827, 398] on div "17" at bounding box center [808, 390] width 58 height 26
type input "[DATE]"
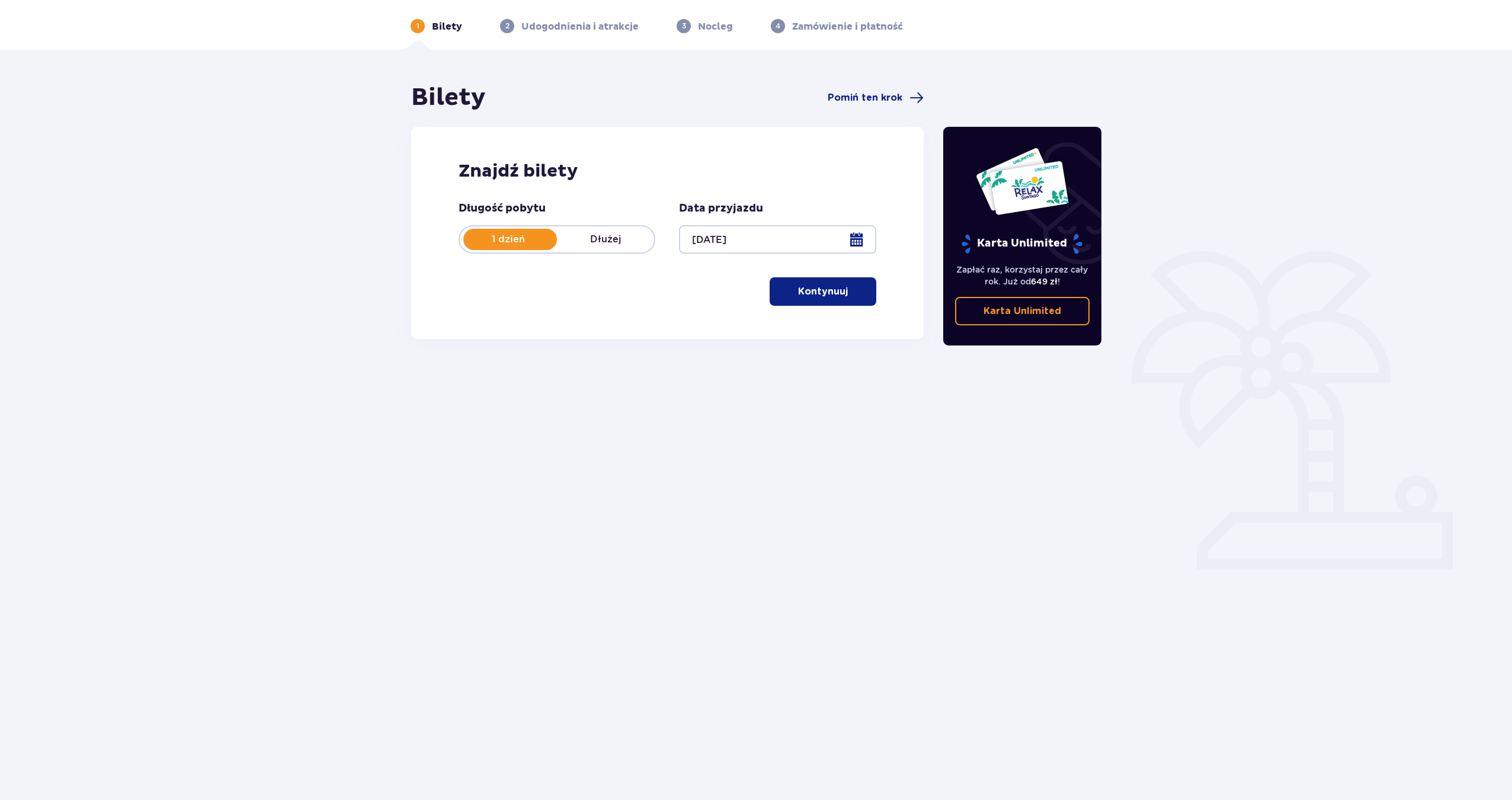
click at [1103, 398] on div "Karta Unlimited Zapłać raz, korzystaj przez cały rok. Już od 649 zł ! Karta Unl…" at bounding box center [1023, 286] width 177 height 407
click at [852, 286] on span "button" at bounding box center [850, 291] width 14 height 14
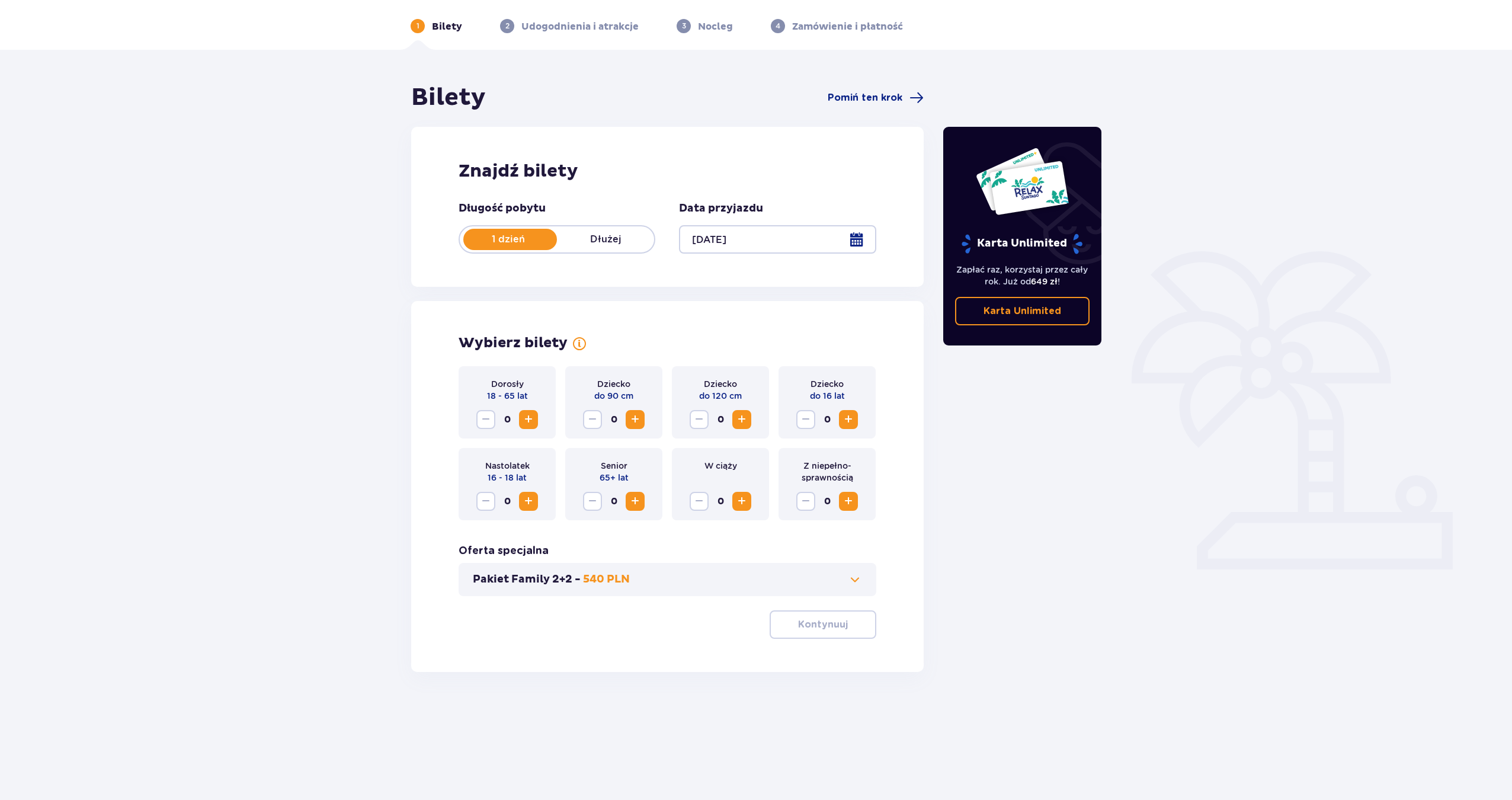
click at [663, 570] on div "Pakiet Family 2+2 - 540 PLN" at bounding box center [667, 579] width 417 height 33
click at [845, 575] on button "Pakiet Family 2+2 - 540 PLN" at bounding box center [667, 579] width 389 height 14
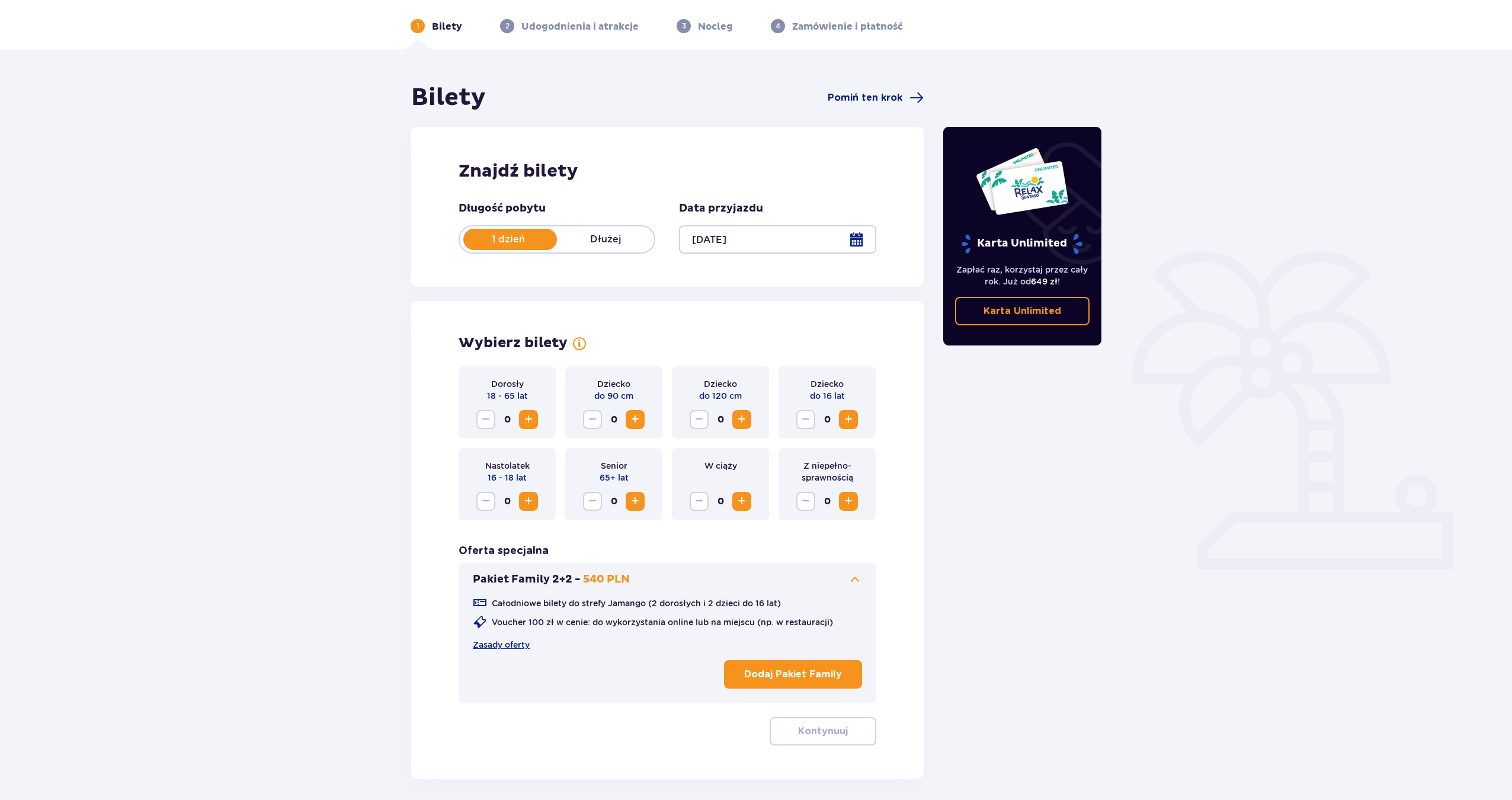
scroll to position [93, 0]
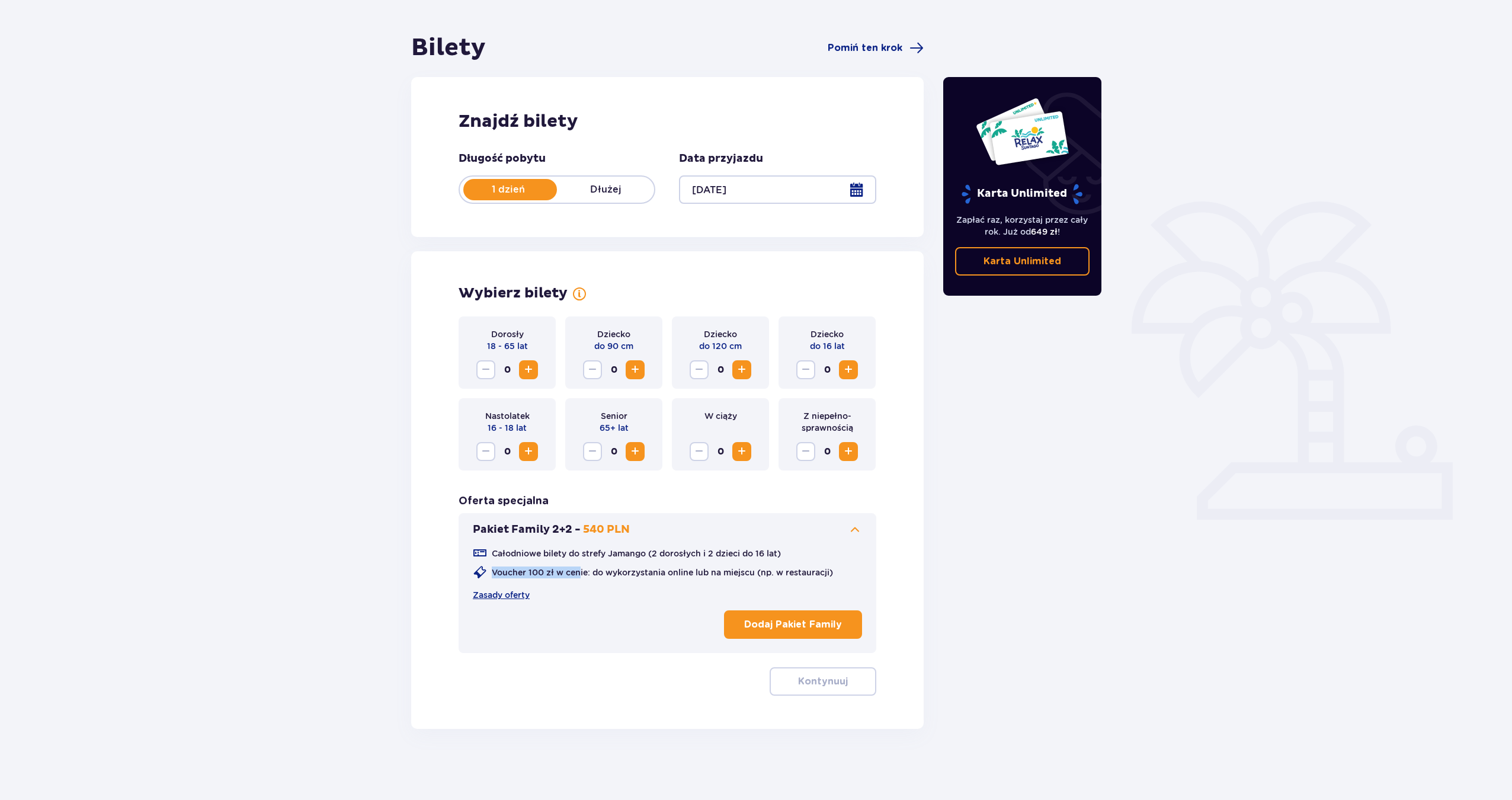
drag, startPoint x: 540, startPoint y: 566, endPoint x: 582, endPoint y: 569, distance: 42.1
click at [582, 569] on div "Voucher 100 zł w cenie: do wykorzystania online lub na miejscu (np. w restaurac…" at bounding box center [653, 572] width 361 height 14
drag, startPoint x: 582, startPoint y: 570, endPoint x: 544, endPoint y: 588, distance: 42.0
click at [582, 570] on p "Voucher 100 zł w cenie: do wykorzystania online lub na miejscu (np. w restaurac…" at bounding box center [662, 572] width 341 height 12
click at [514, 596] on link "Zasady oferty" at bounding box center [501, 595] width 57 height 12
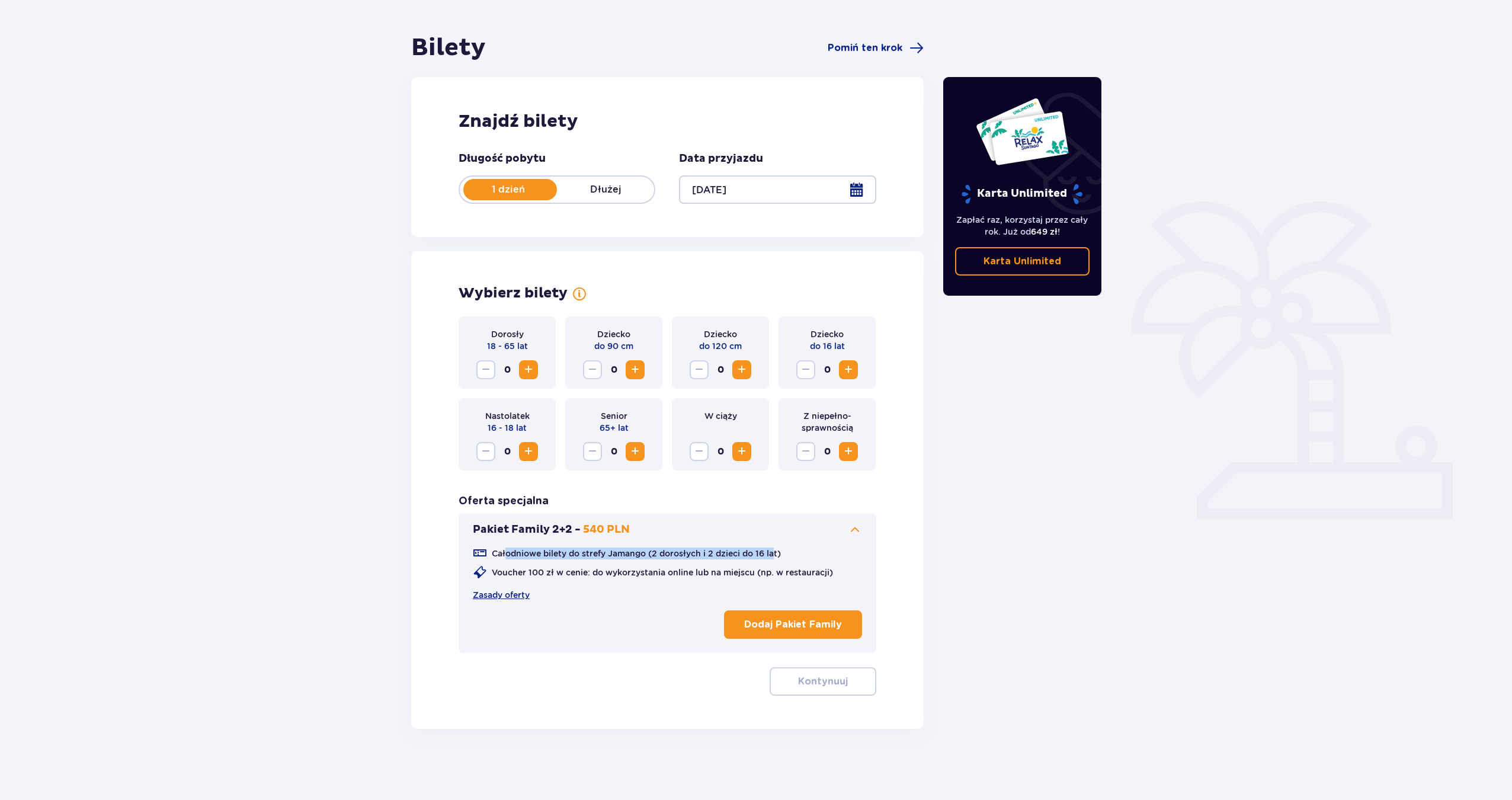
drag, startPoint x: 623, startPoint y: 550, endPoint x: 775, endPoint y: 550, distance: 152.0
click at [775, 550] on p "Całodniowe bilety do strefy Jamango (2 dorosłych i 2 dzieci do 16 lat)" at bounding box center [636, 553] width 289 height 12
click at [774, 553] on p "Całodniowe bilety do strefy Jamango (2 dorosłych i 2 dzieci do 16 lat)" at bounding box center [636, 553] width 289 height 12
drag, startPoint x: 777, startPoint y: 558, endPoint x: 790, endPoint y: 556, distance: 13.2
click at [778, 558] on p "Całodniowe bilety do strefy Jamango (2 dorosłych i 2 dzieci do 16 lat)" at bounding box center [636, 553] width 289 height 12
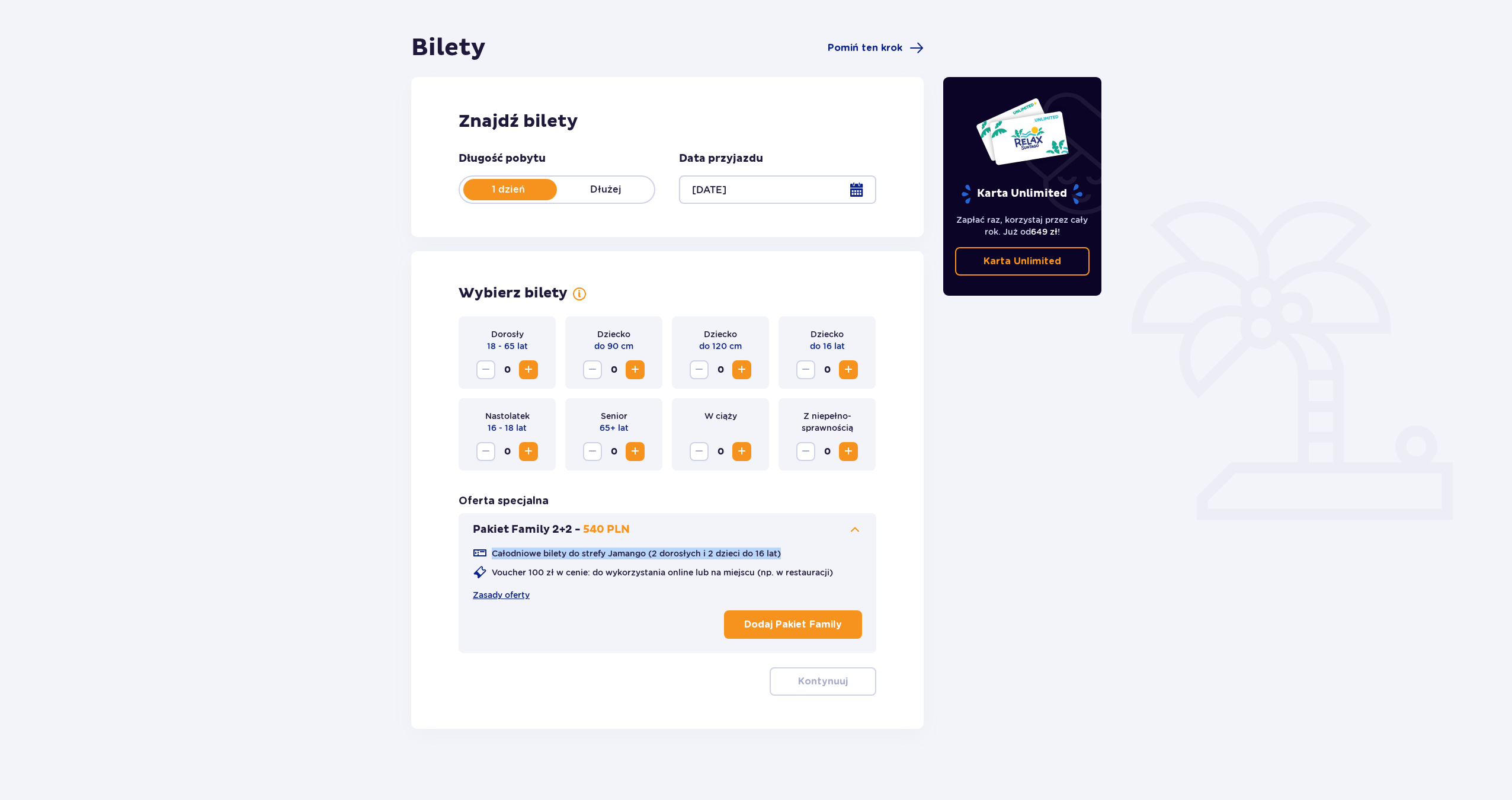
drag, startPoint x: 791, startPoint y: 556, endPoint x: 468, endPoint y: 553, distance: 323.0
click at [468, 553] on div "Pakiet Family 2+2 - 540 PLN Całodniowe bilety do strefy Jamango (2 dorosłych i …" at bounding box center [667, 584] width 417 height 140
click at [549, 555] on p "Całodniowe bilety do strefy Jamango (2 dorosłych i 2 dzieci do 16 lat)" at bounding box center [636, 553] width 289 height 12
click at [1143, 512] on div "Bilety Pomiń ten krok Znajdź bilety Długość pobytu 1 dzień Dłużej Data przyjazd…" at bounding box center [756, 400] width 1512 height 800
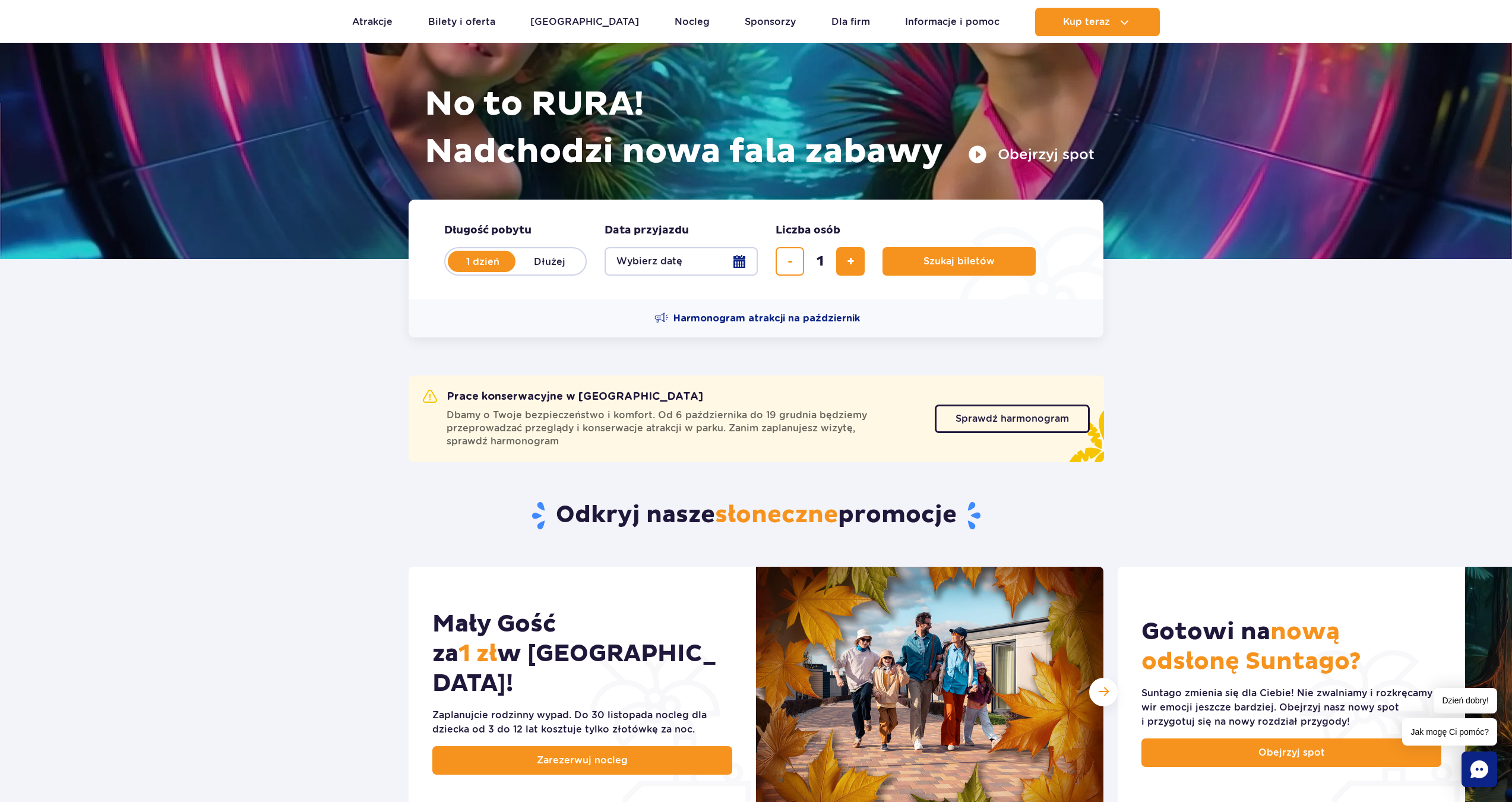
scroll to position [258, 0]
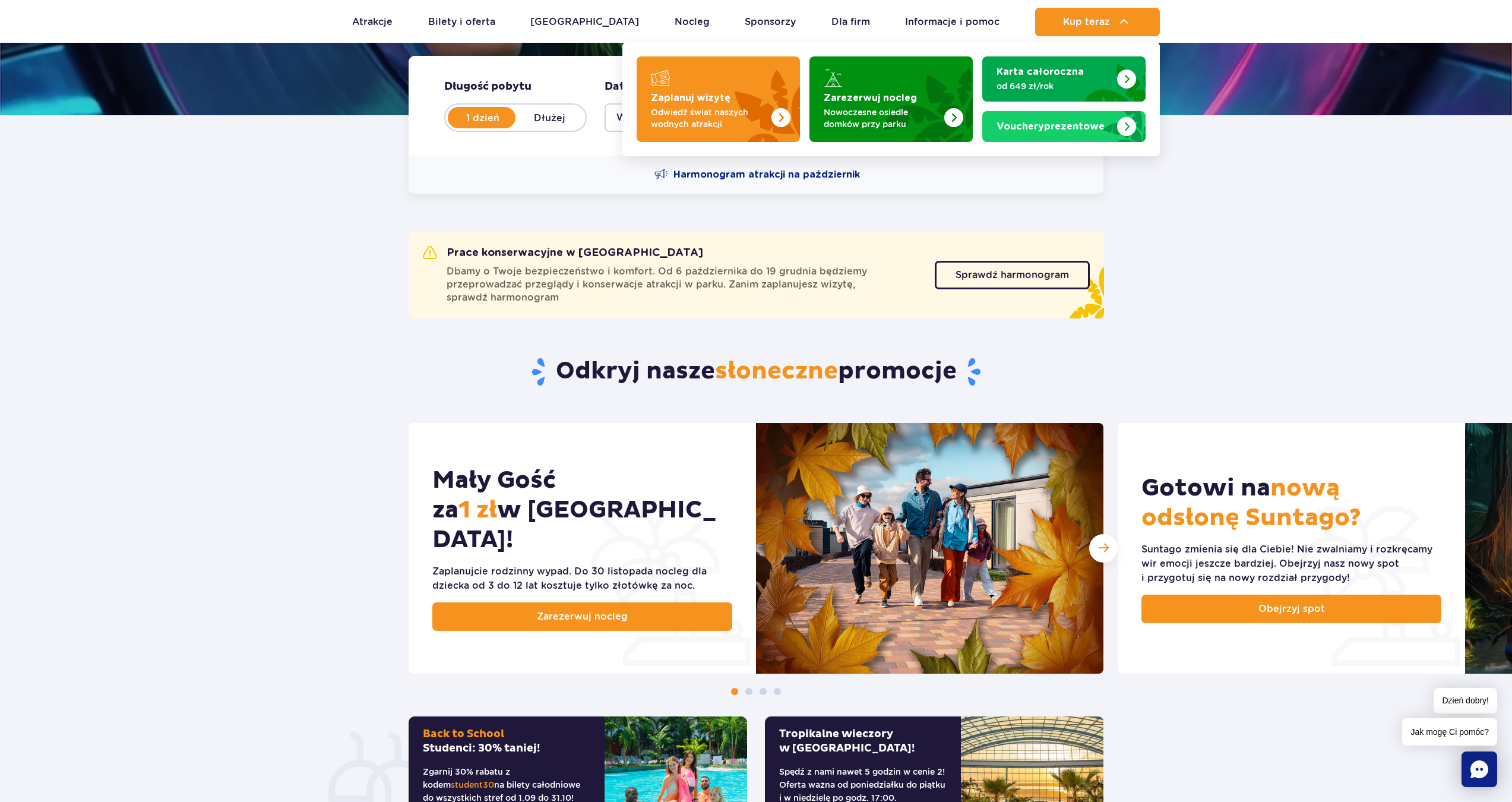
click at [1202, 202] on section "Prace konserwacyjne w [GEOGRAPHIC_DATA] Dbamy o Twoje bezpieczeństwo i komfort.…" at bounding box center [756, 257] width 1512 height 127
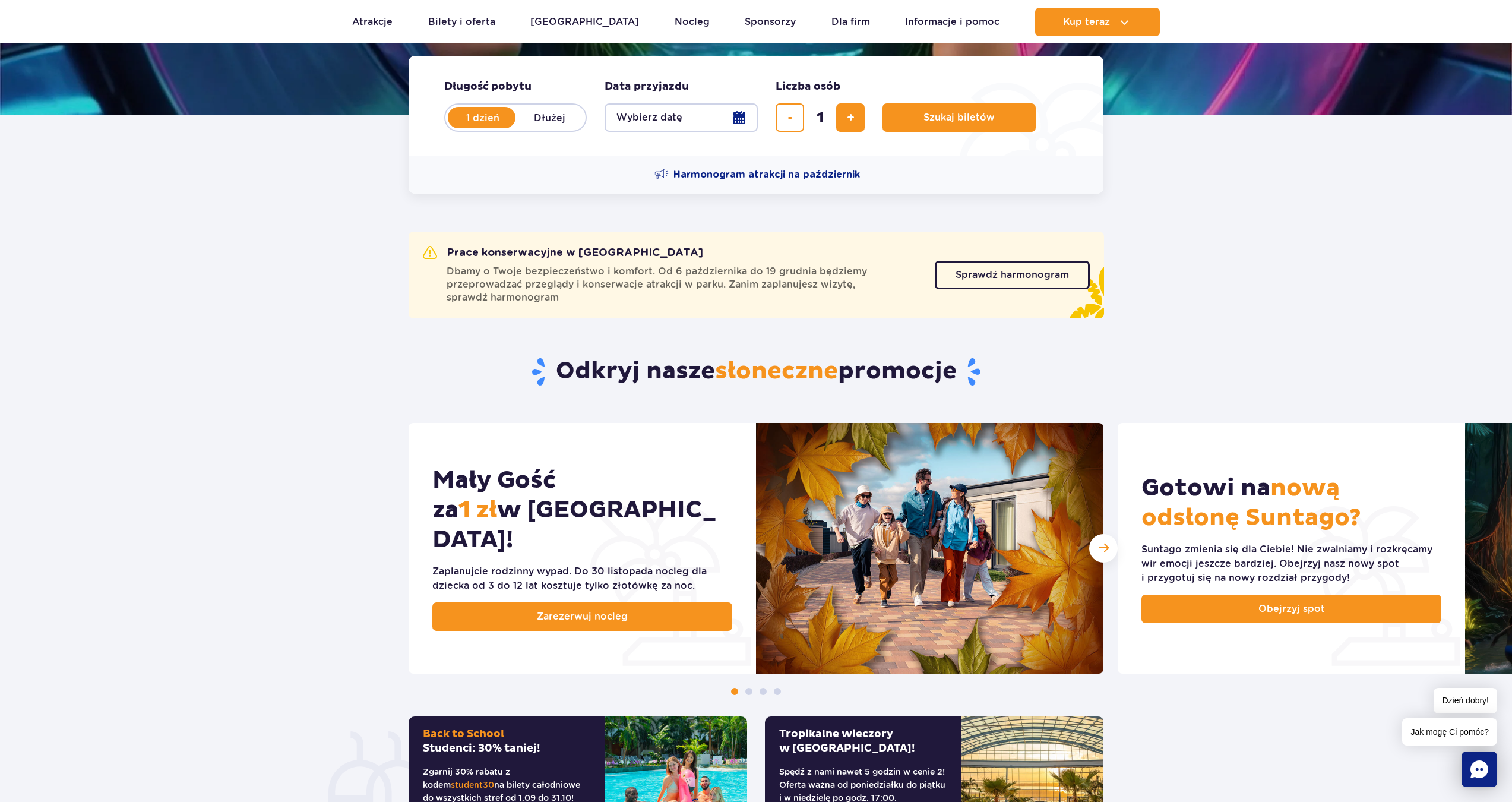
click at [1243, 255] on section "Prace konserwacyjne w [GEOGRAPHIC_DATA] Dbamy o Twoje bezpieczeństwo i komfort.…" at bounding box center [756, 257] width 1512 height 127
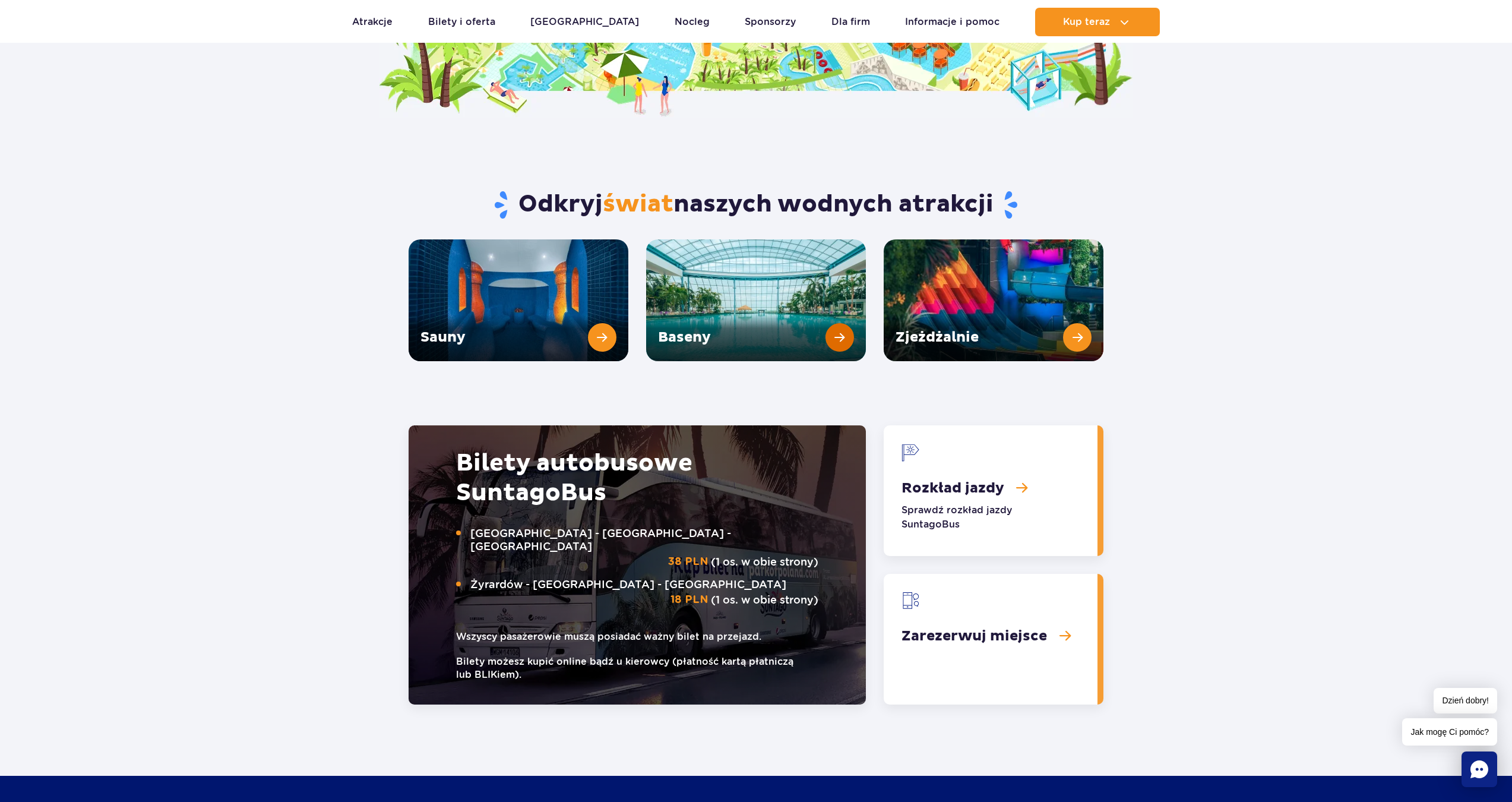
scroll to position [1484, 0]
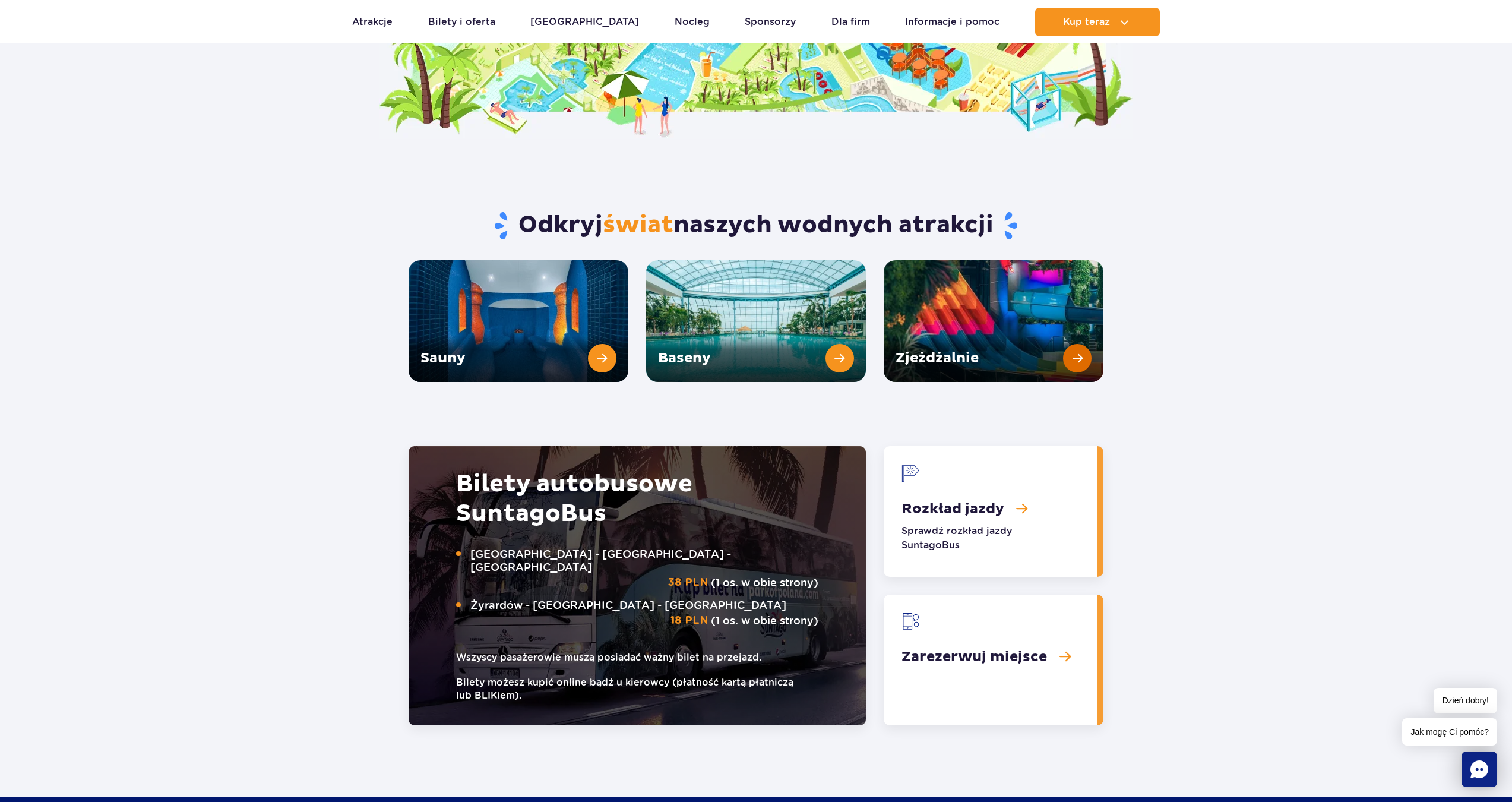
click at [1000, 288] on link "Zjeżdżalnie" at bounding box center [993, 321] width 219 height 122
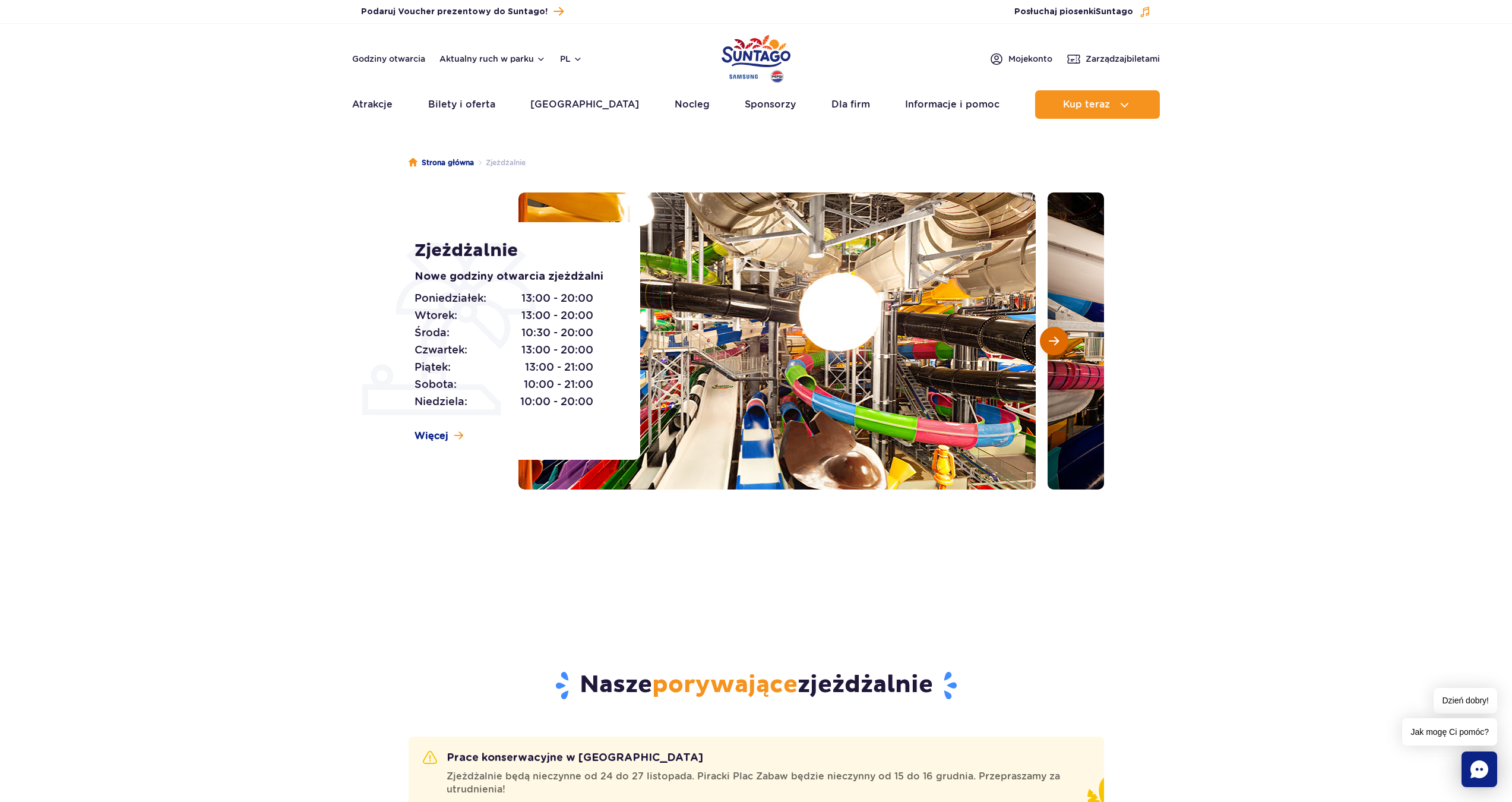
click at [1054, 344] on span "Następny slajd" at bounding box center [1054, 340] width 10 height 11
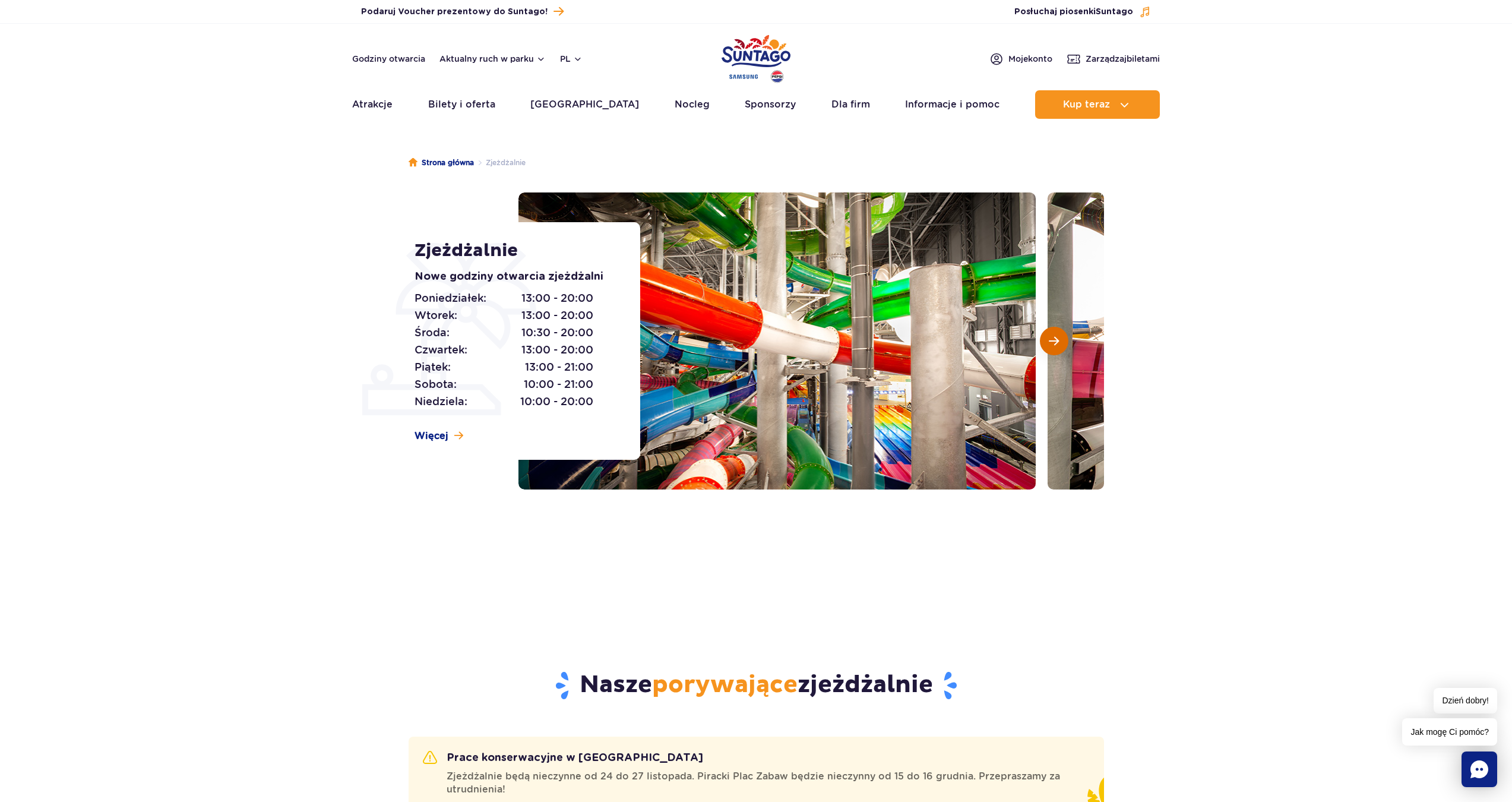
click at [1054, 344] on span "Następny slajd" at bounding box center [1054, 340] width 10 height 11
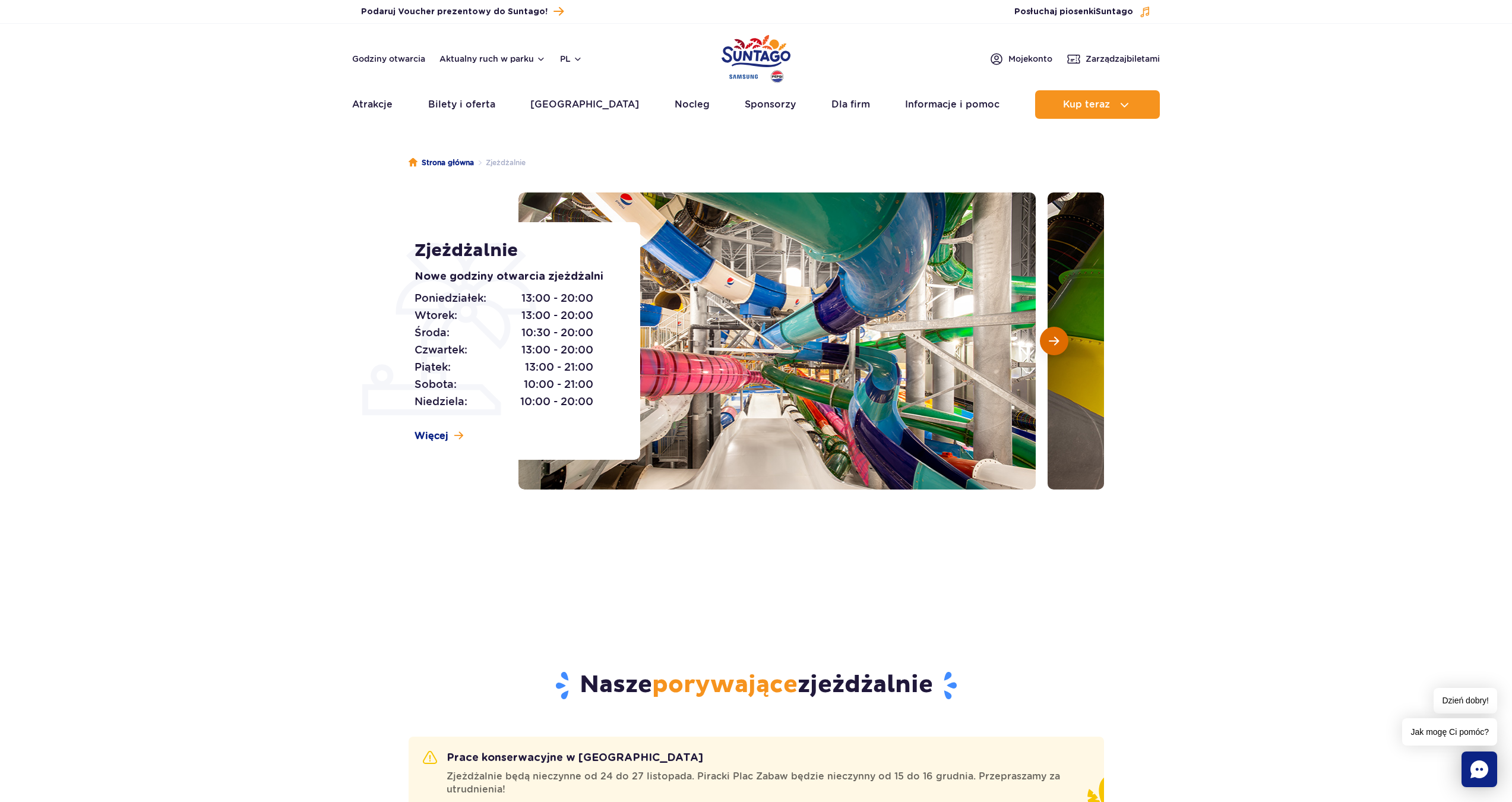
click at [1054, 344] on span "Następny slajd" at bounding box center [1054, 340] width 10 height 11
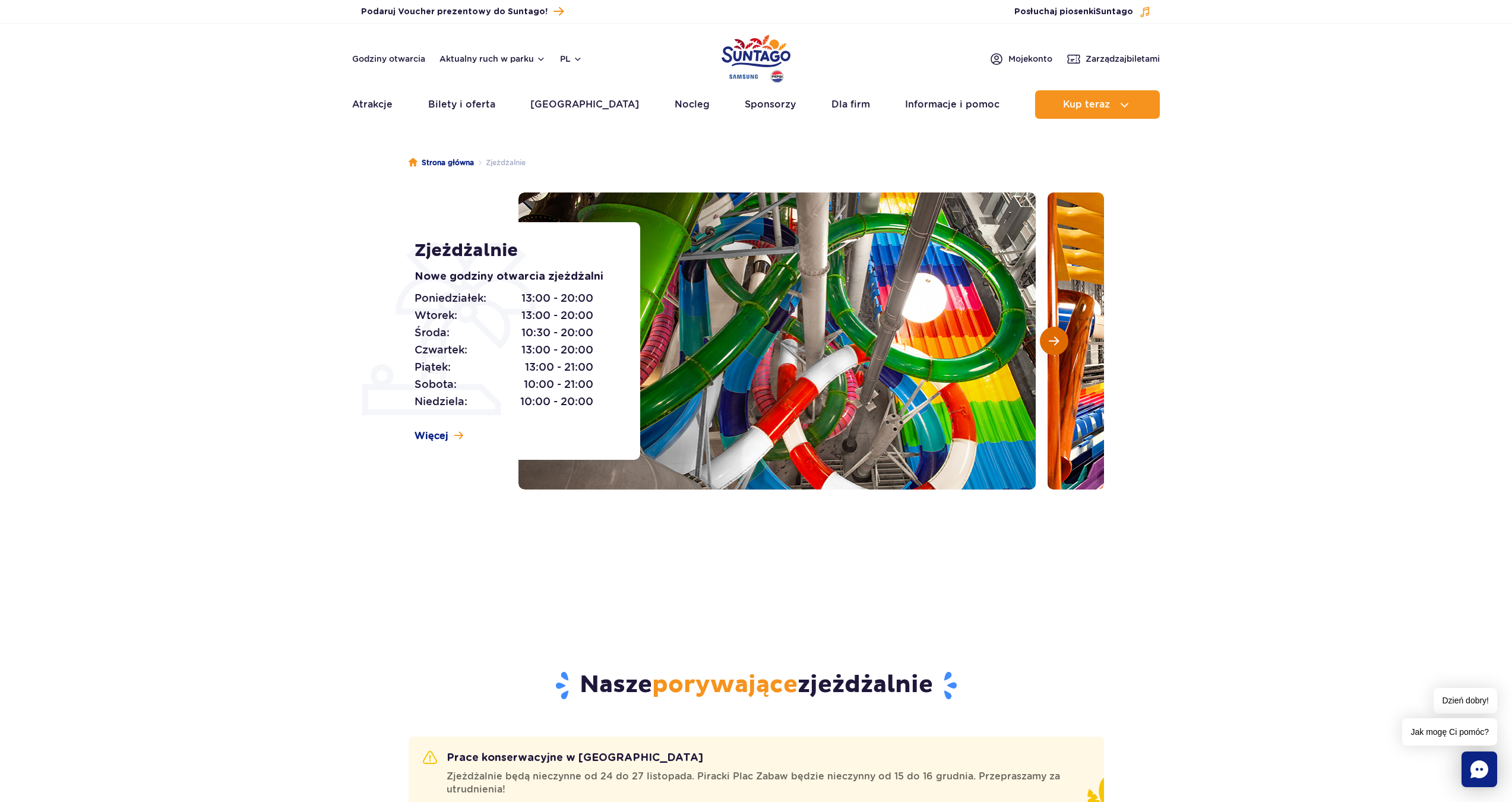
click at [1054, 344] on span "Następny slajd" at bounding box center [1054, 340] width 10 height 11
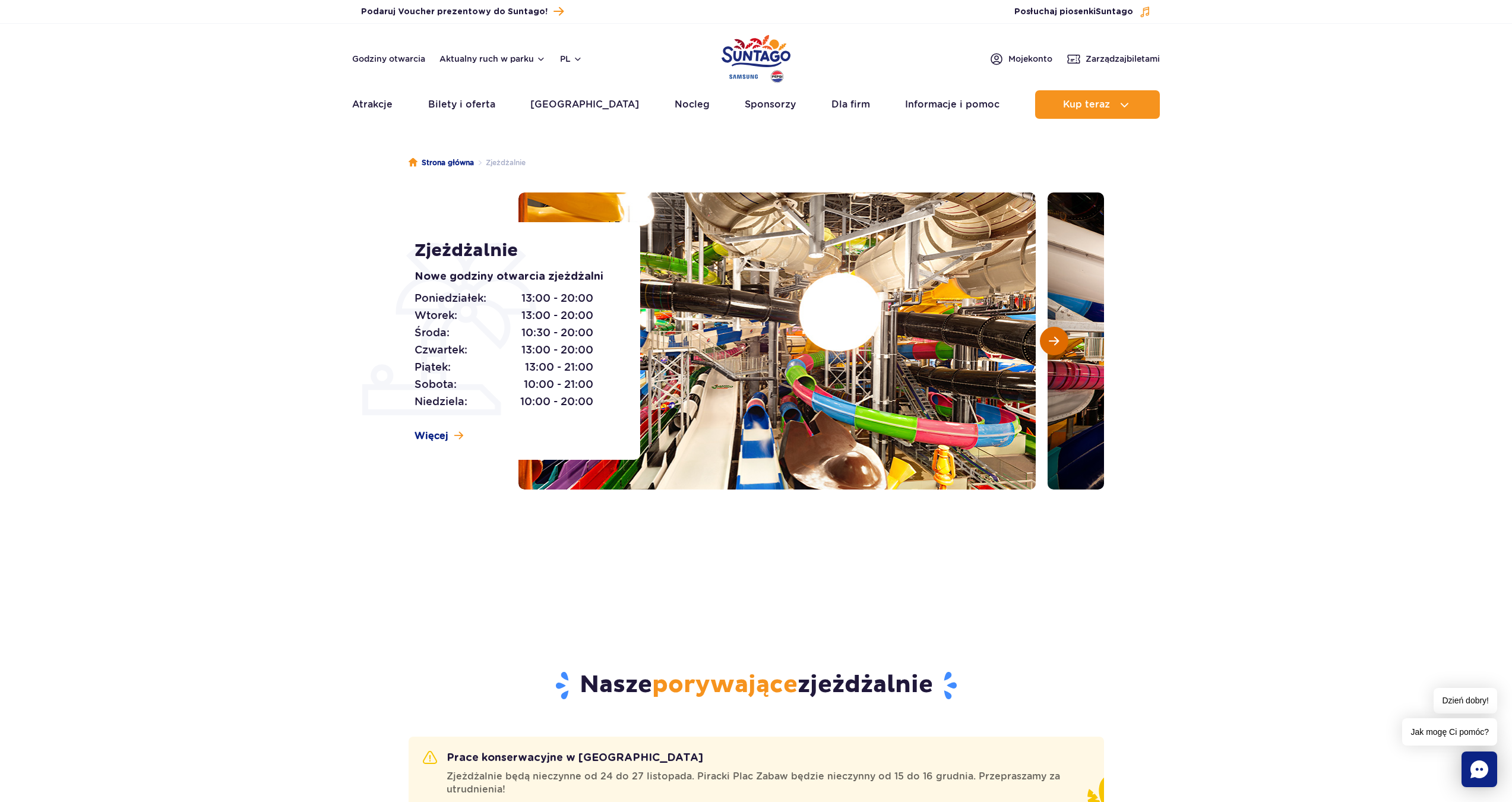
click at [1054, 344] on span "Następny slajd" at bounding box center [1054, 340] width 10 height 11
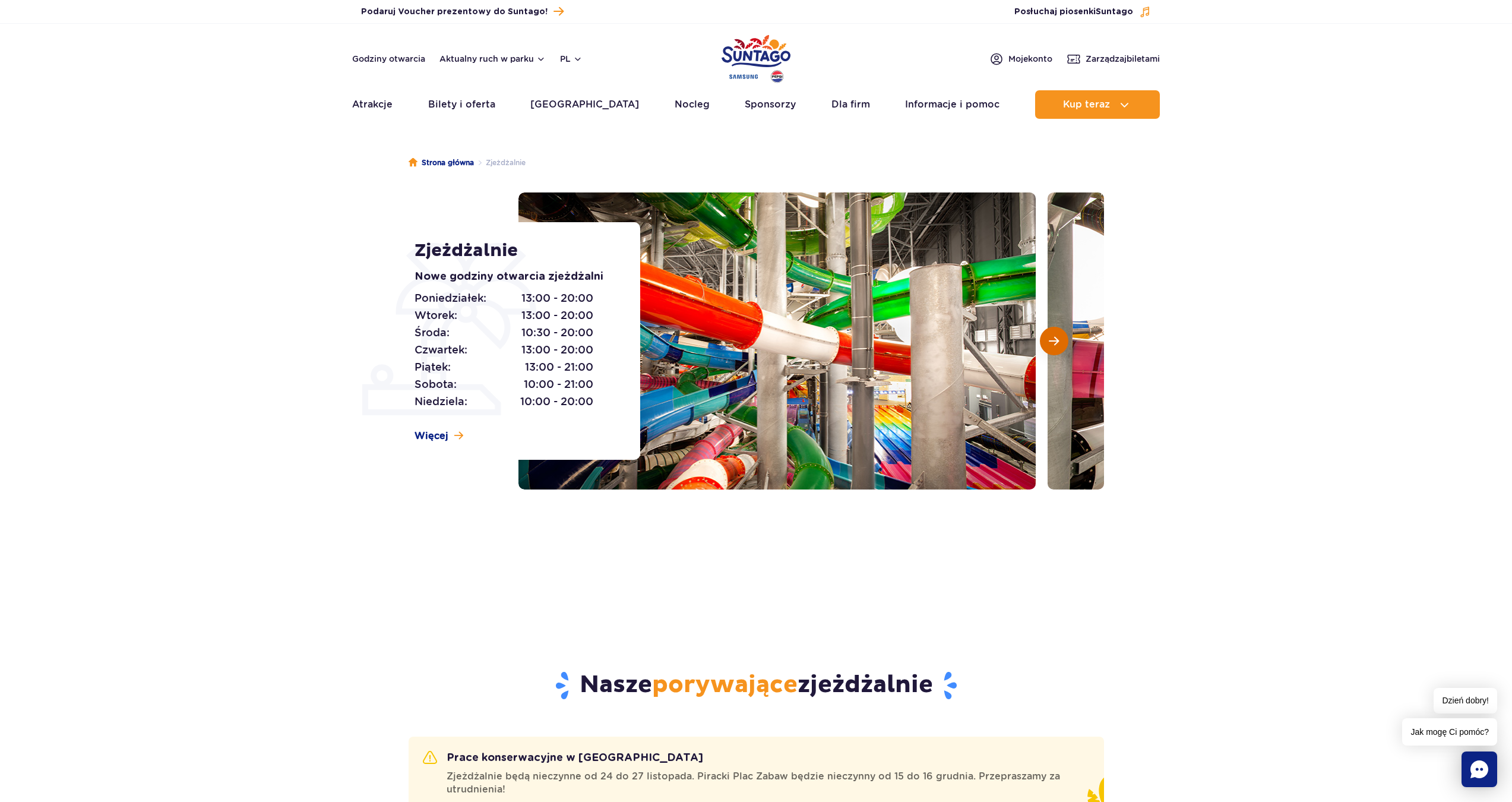
click at [1054, 344] on span "Następny slajd" at bounding box center [1054, 340] width 10 height 11
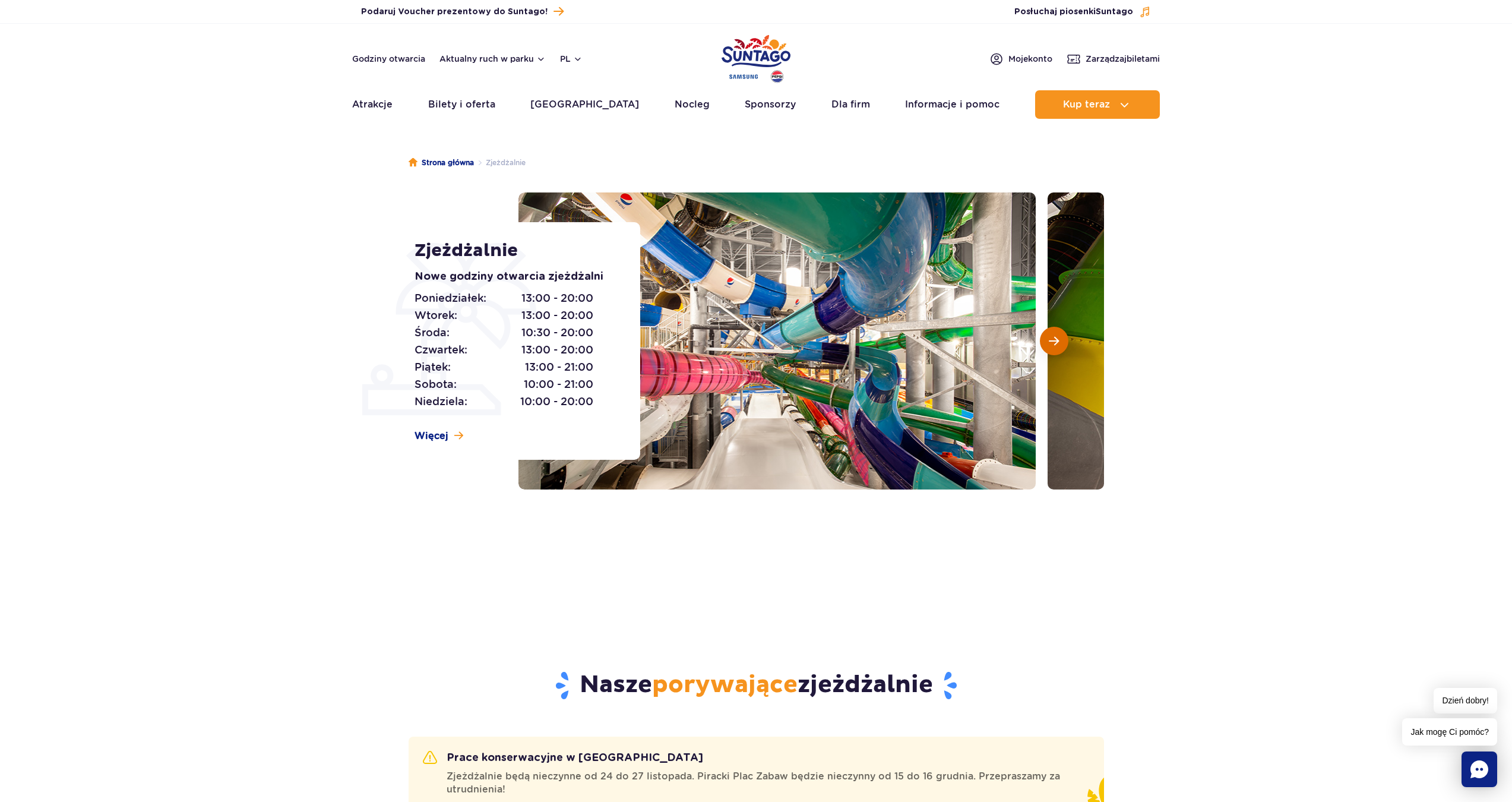
click at [1054, 344] on span "Następny slajd" at bounding box center [1054, 340] width 10 height 11
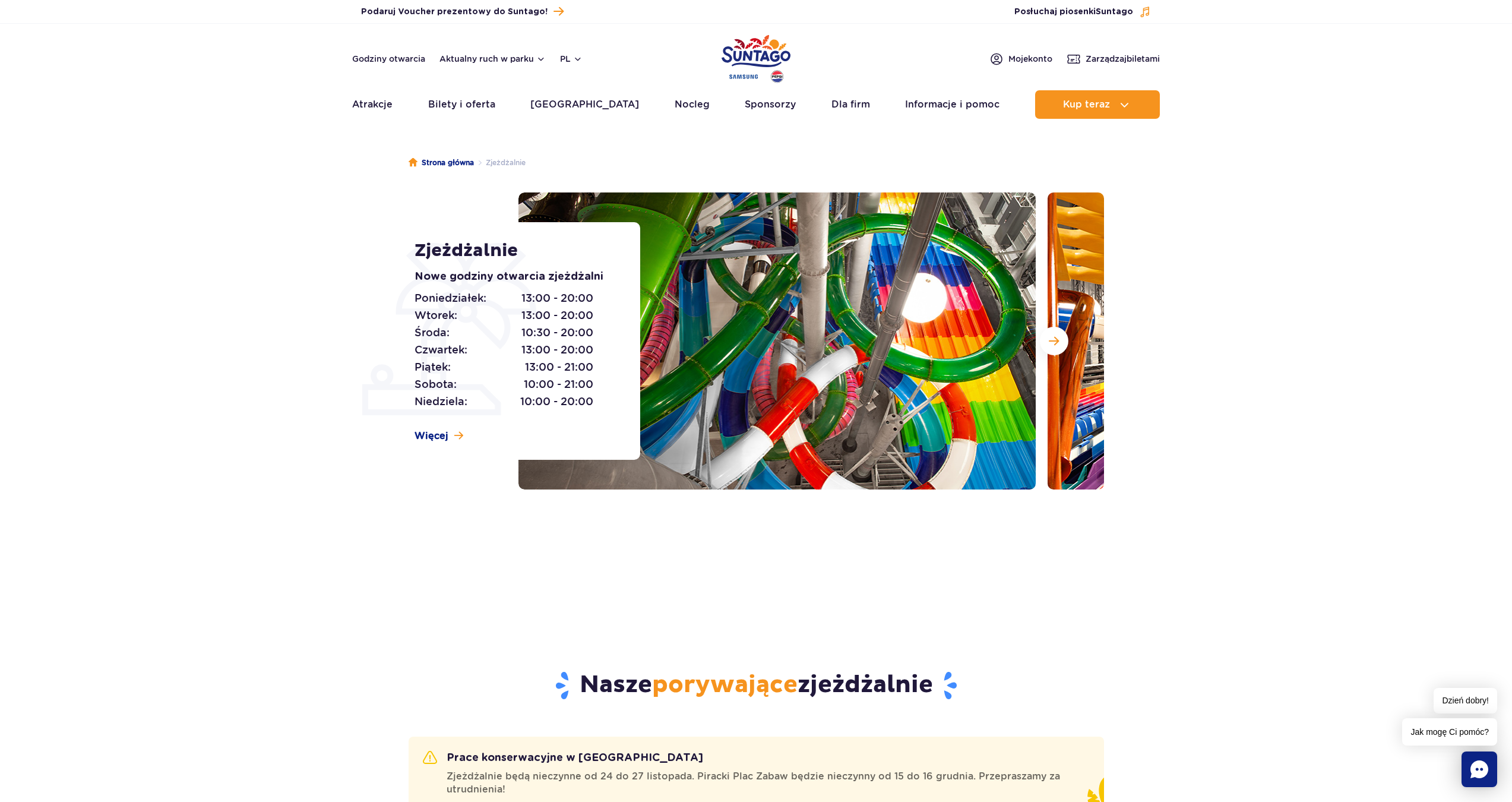
click at [1163, 222] on section "Zjeżdżalnie Nowe godziny otwarcia zjeżdżalni Poniedziałek: 13:00 - 20:00 Wtorek…" at bounding box center [756, 341] width 1512 height 297
